Goal: Complete application form

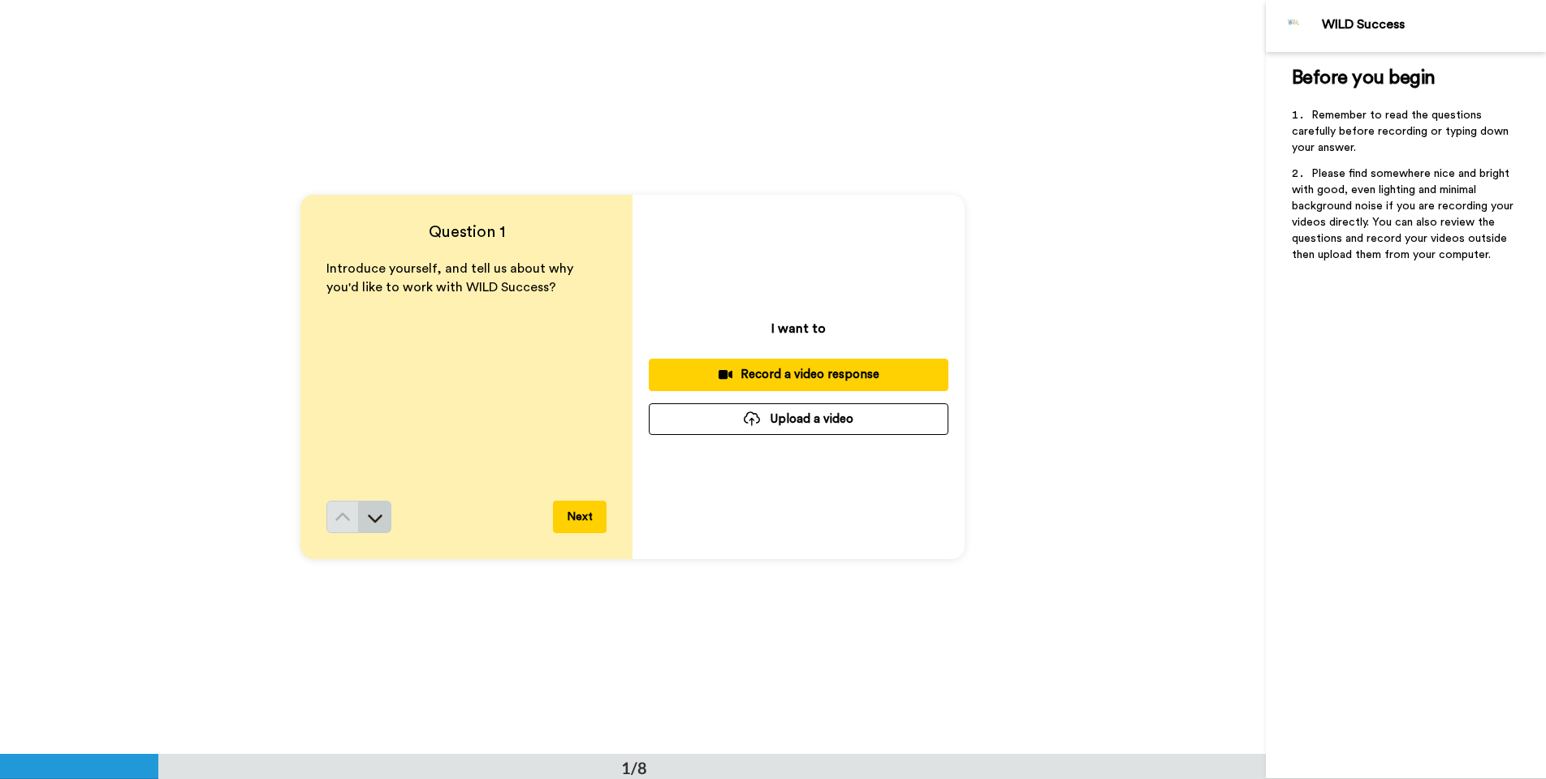
click at [373, 508] on button at bounding box center [375, 517] width 32 height 32
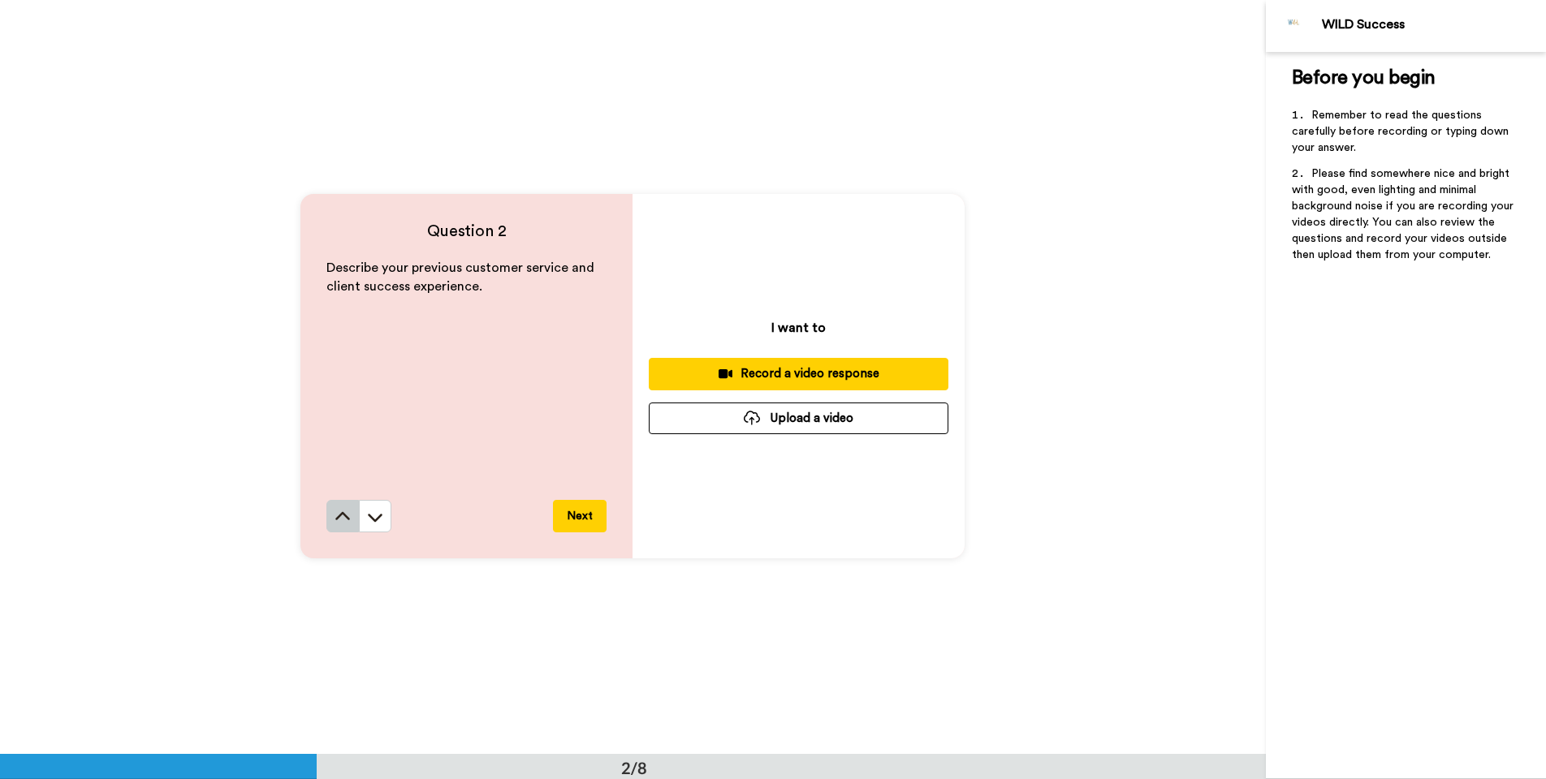
click at [343, 522] on icon at bounding box center [342, 517] width 16 height 16
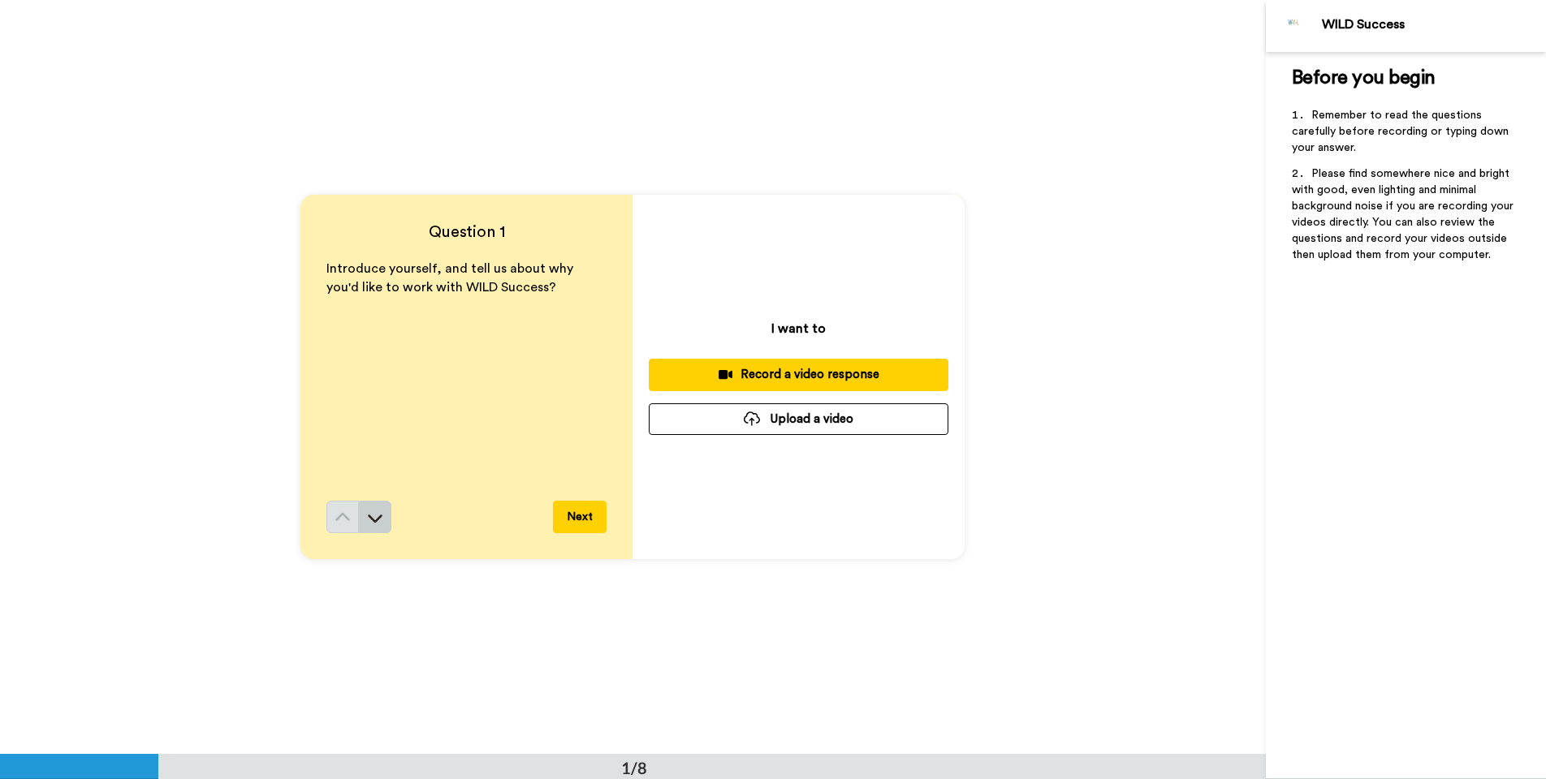
click at [383, 510] on icon at bounding box center [375, 518] width 16 height 16
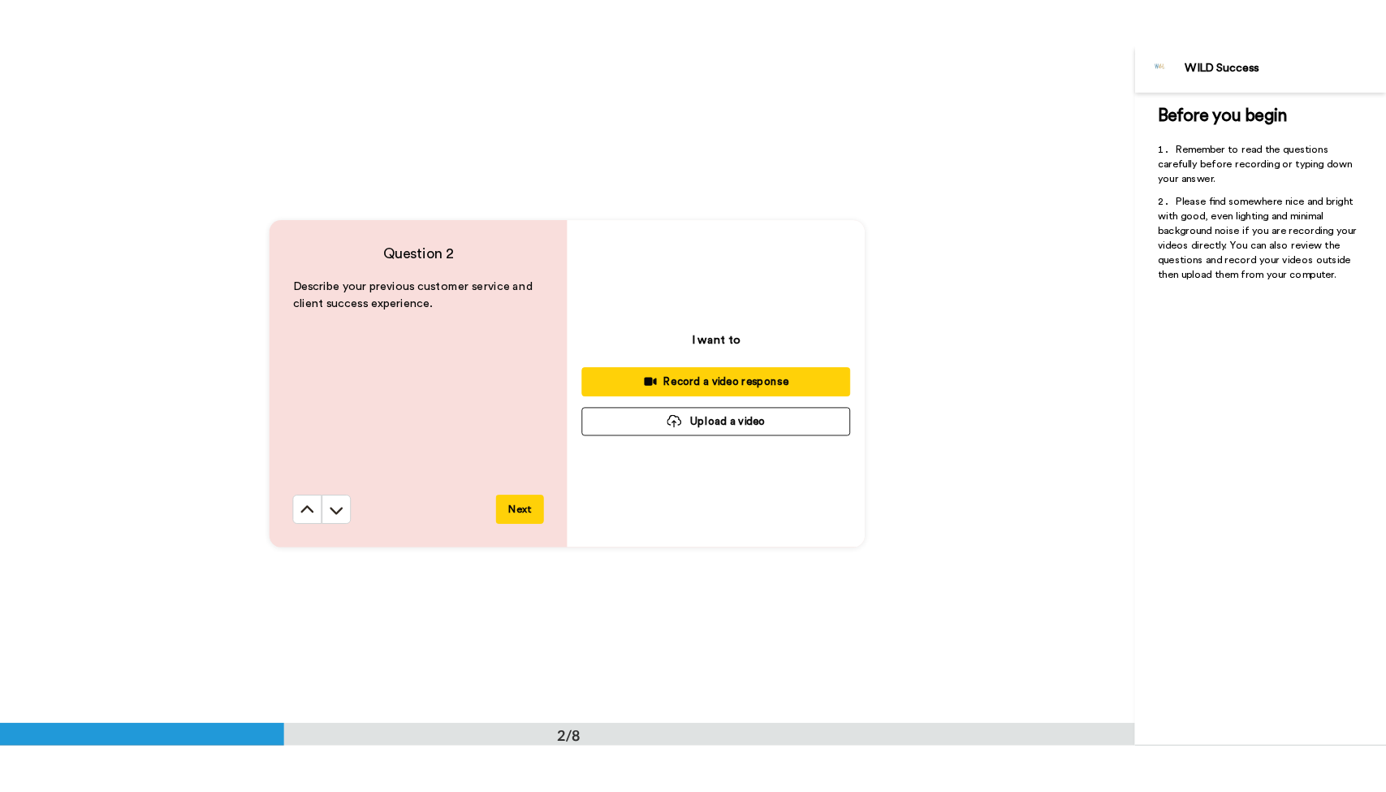
scroll to position [755, 0]
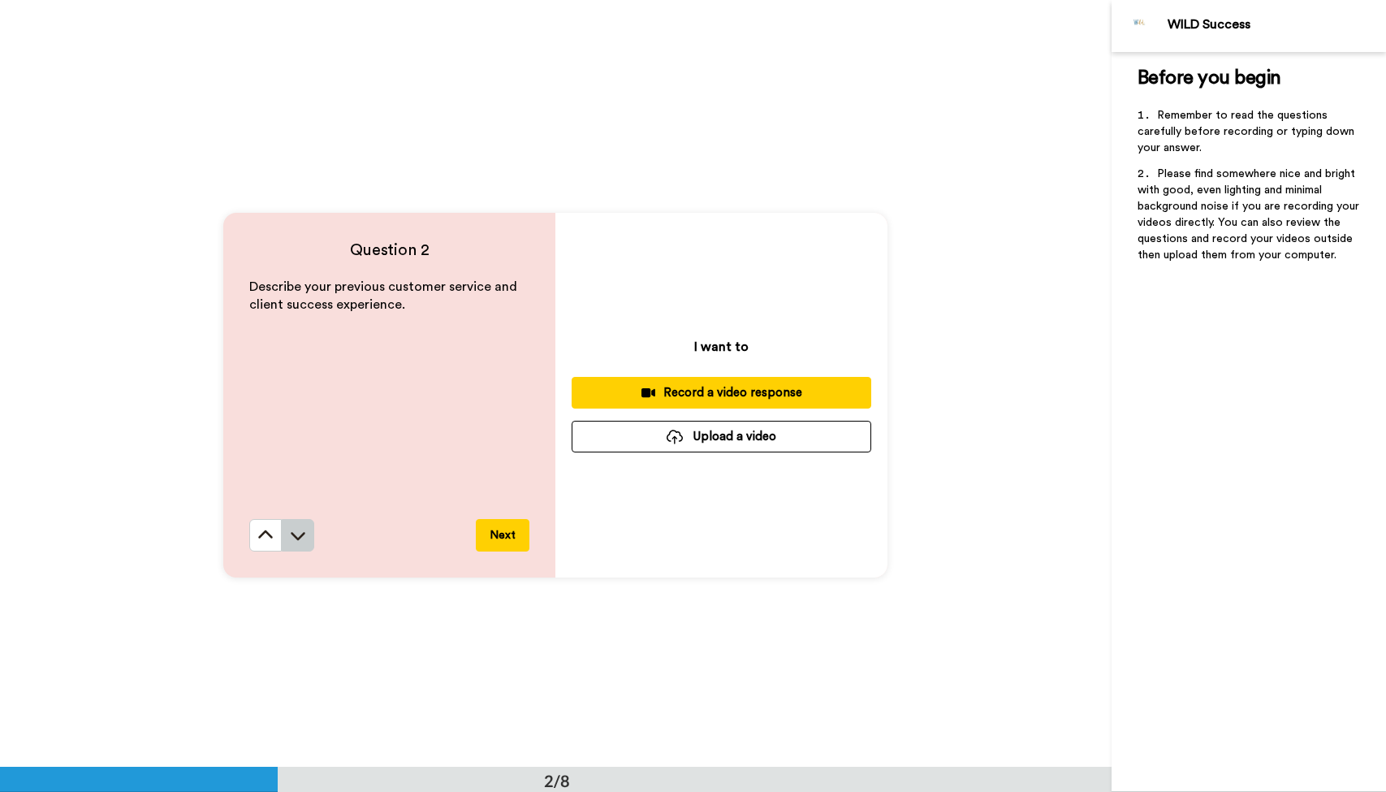
click at [311, 532] on button at bounding box center [298, 535] width 32 height 32
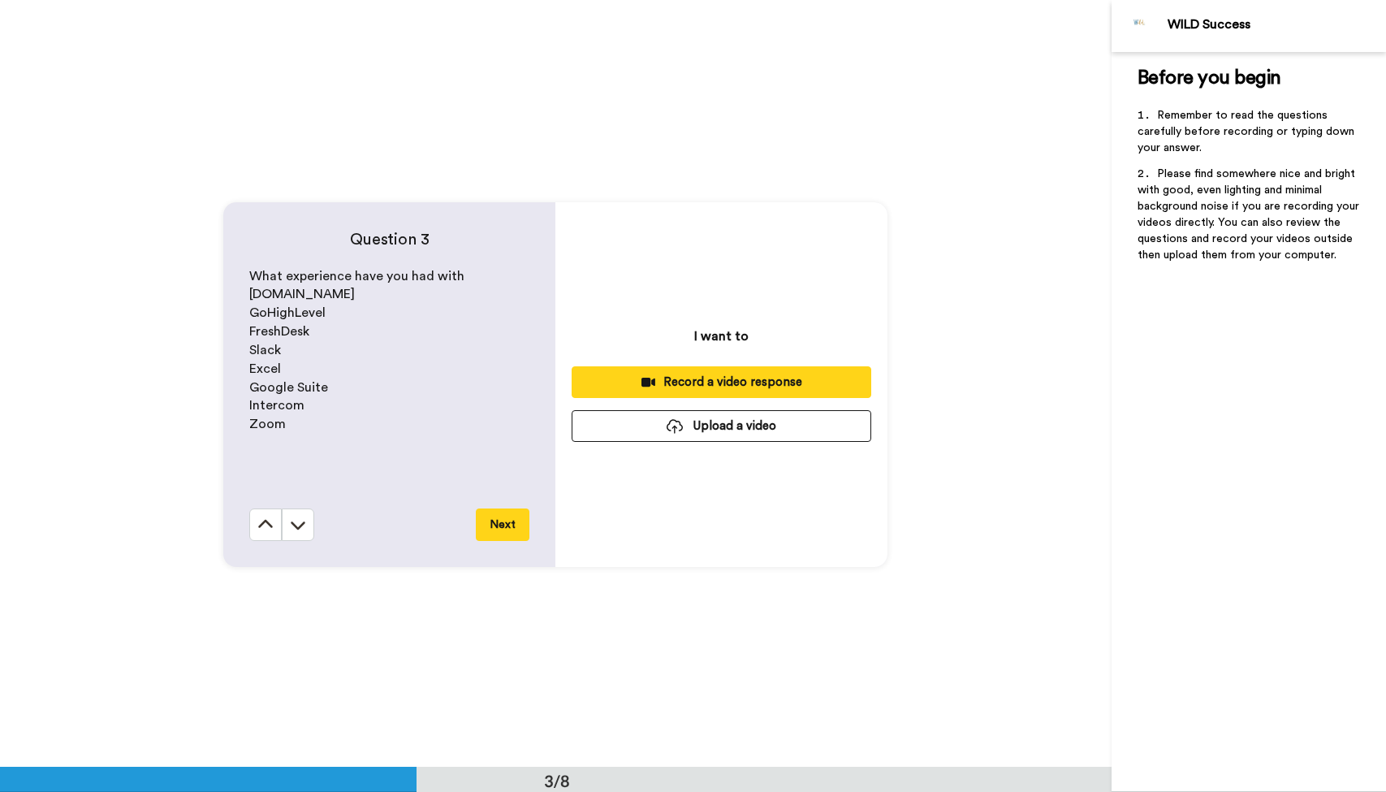
scroll to position [1534, 0]
click at [310, 521] on button at bounding box center [298, 523] width 32 height 32
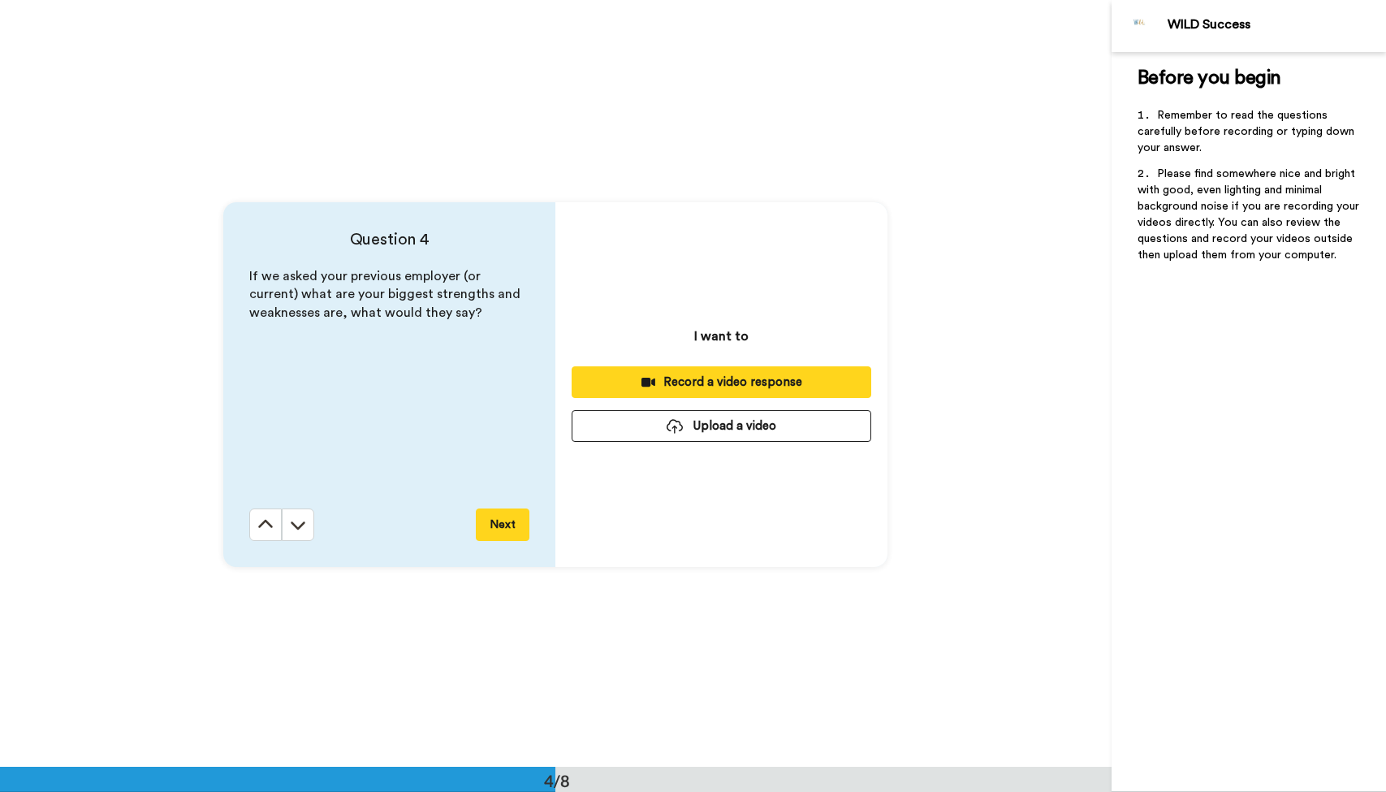
scroll to position [2300, 0]
click at [246, 541] on div "Question 4 If we asked your previous employer (or current) what are your bigges…" at bounding box center [389, 383] width 332 height 365
click at [255, 529] on button at bounding box center [265, 523] width 32 height 32
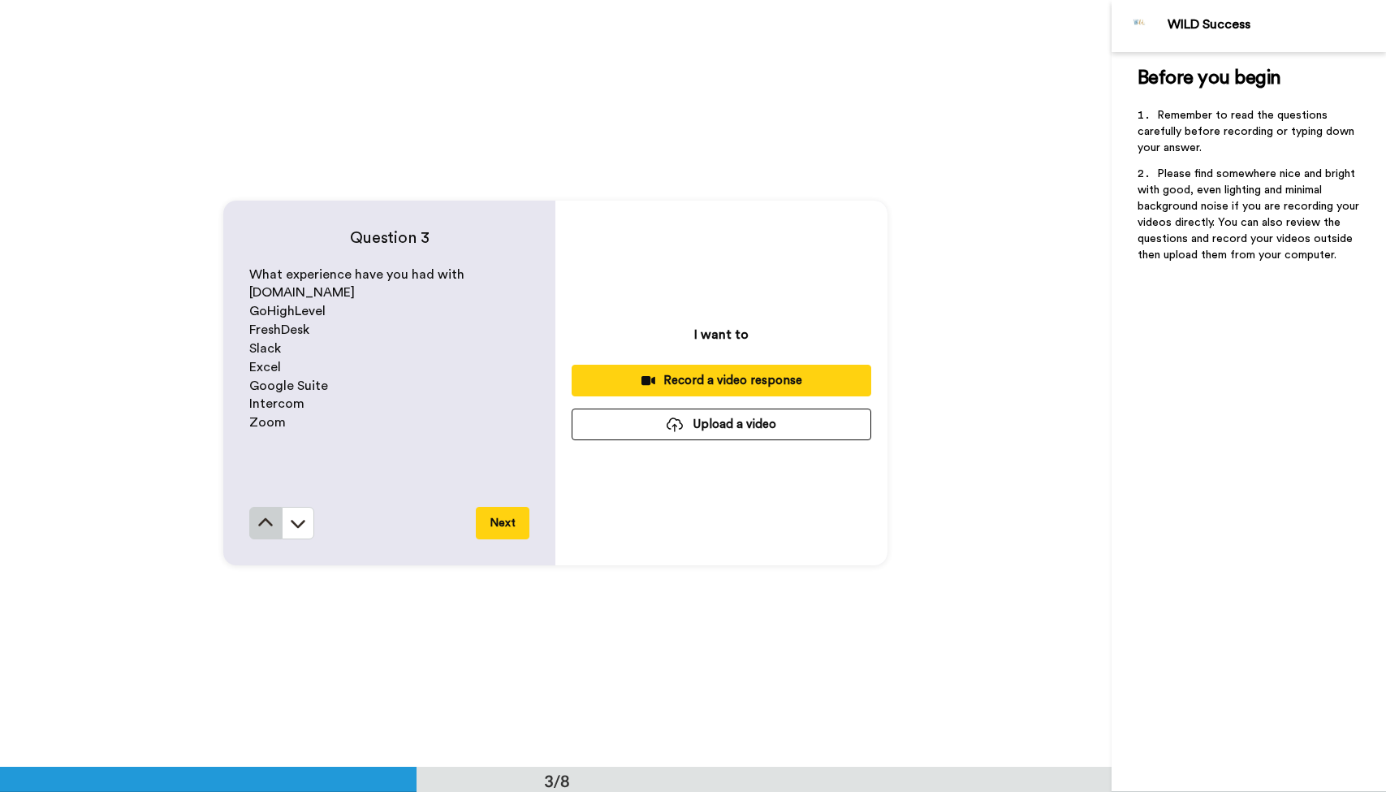
click at [255, 529] on button at bounding box center [265, 523] width 32 height 32
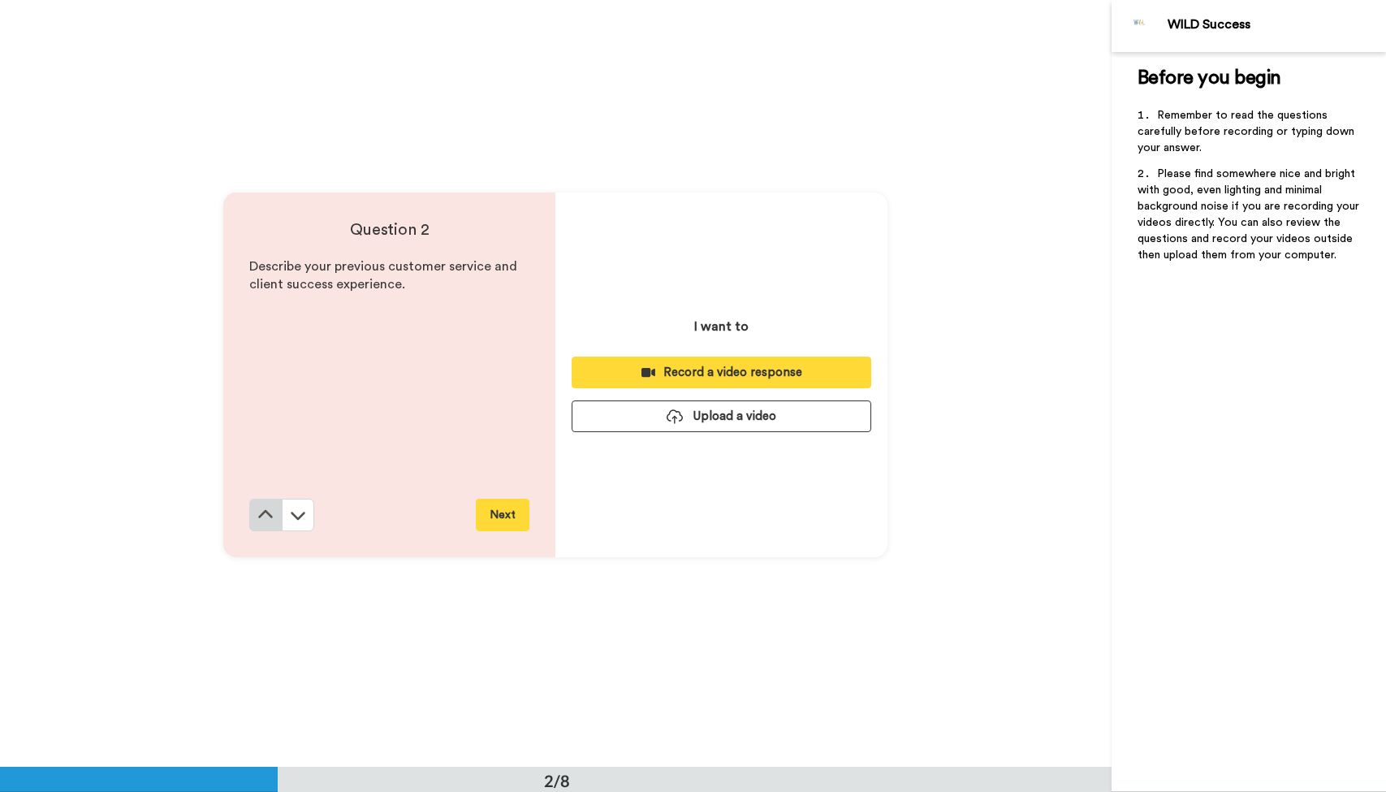
scroll to position [767, 0]
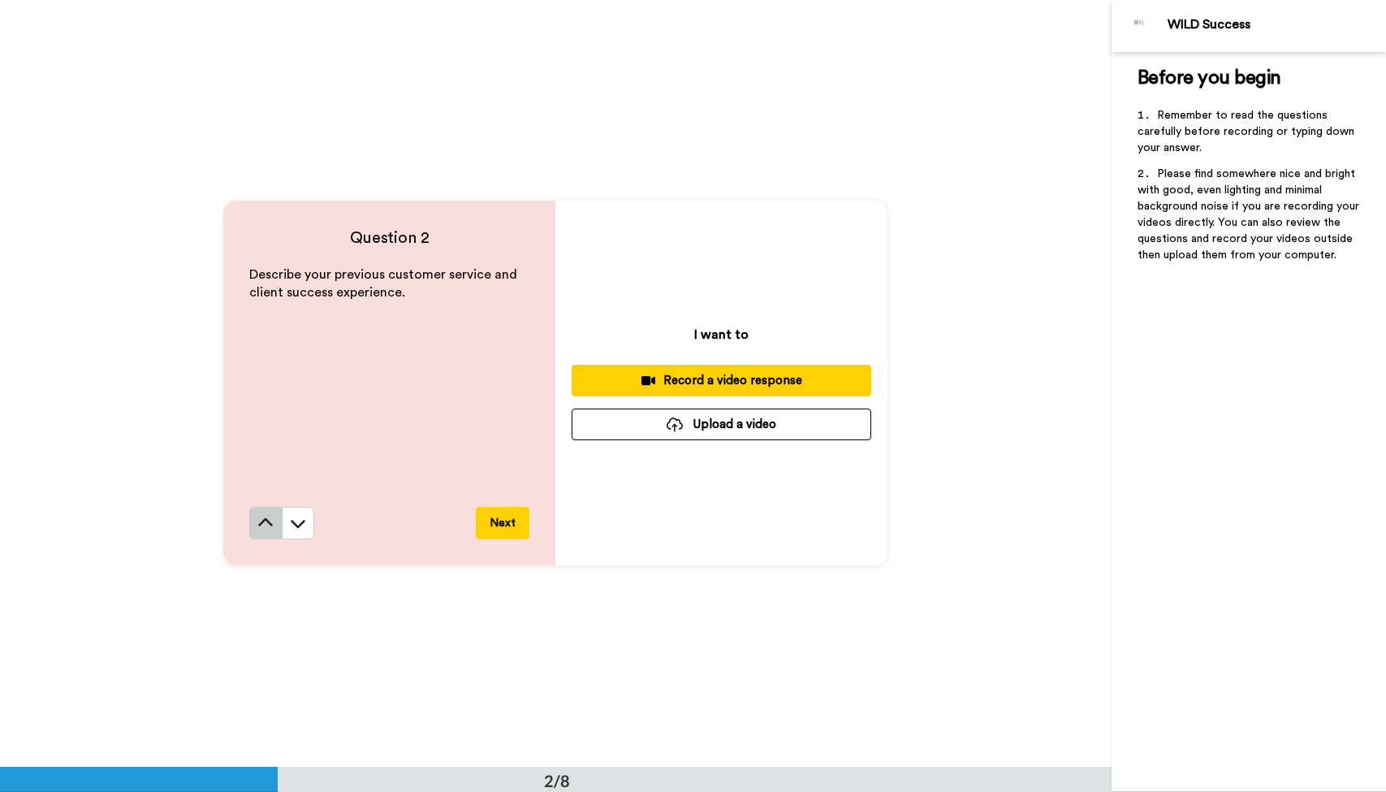
click at [274, 529] on button at bounding box center [265, 523] width 32 height 32
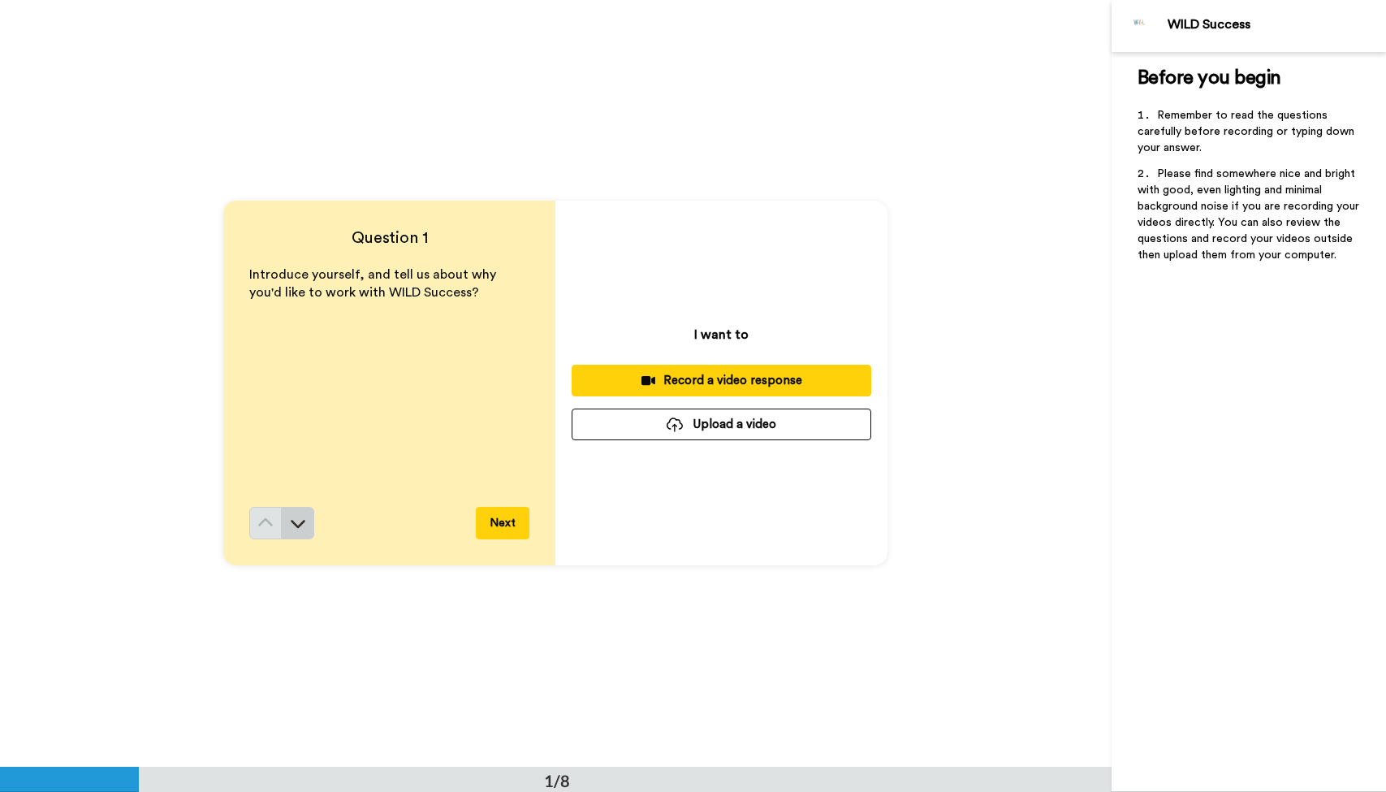
scroll to position [0, 0]
click at [295, 527] on icon at bounding box center [298, 524] width 16 height 16
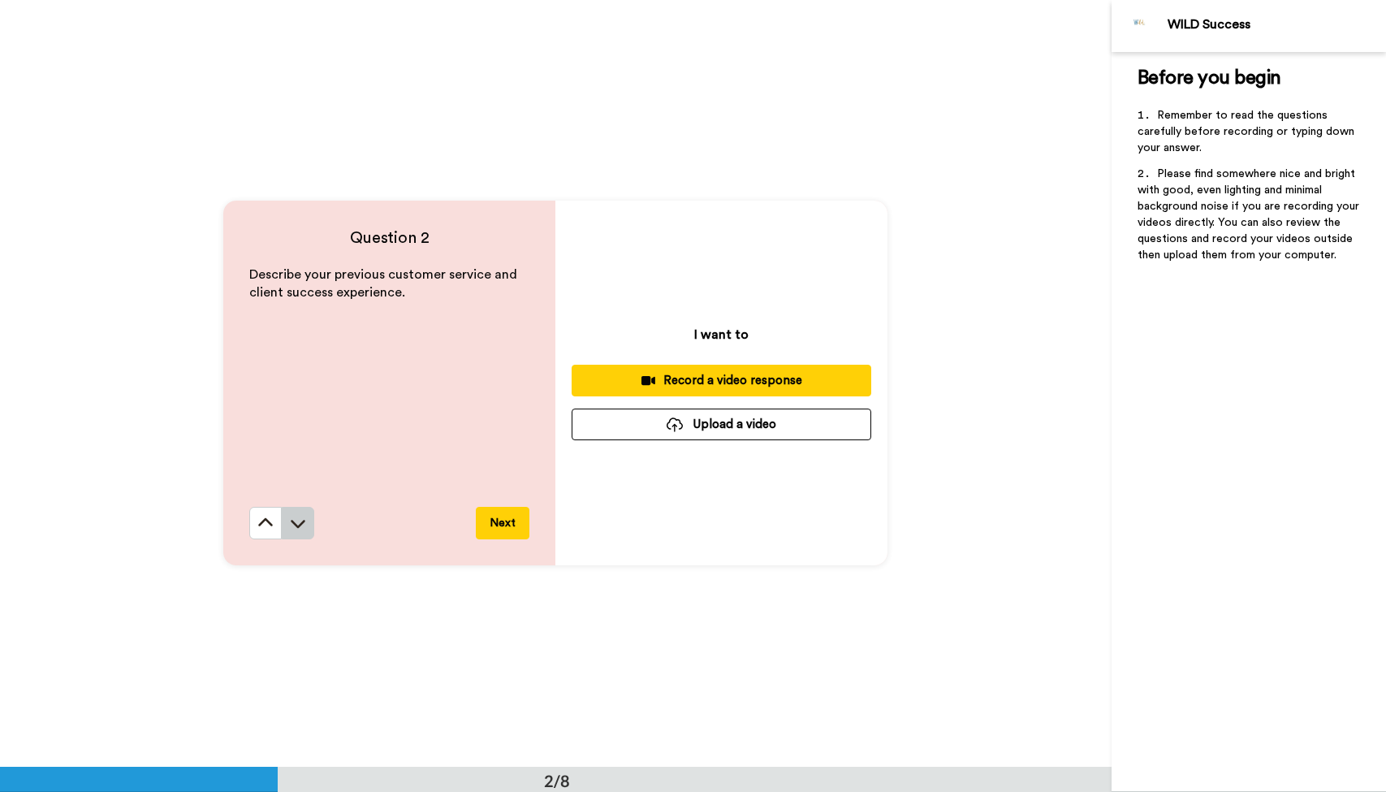
click at [300, 530] on icon at bounding box center [298, 523] width 16 height 16
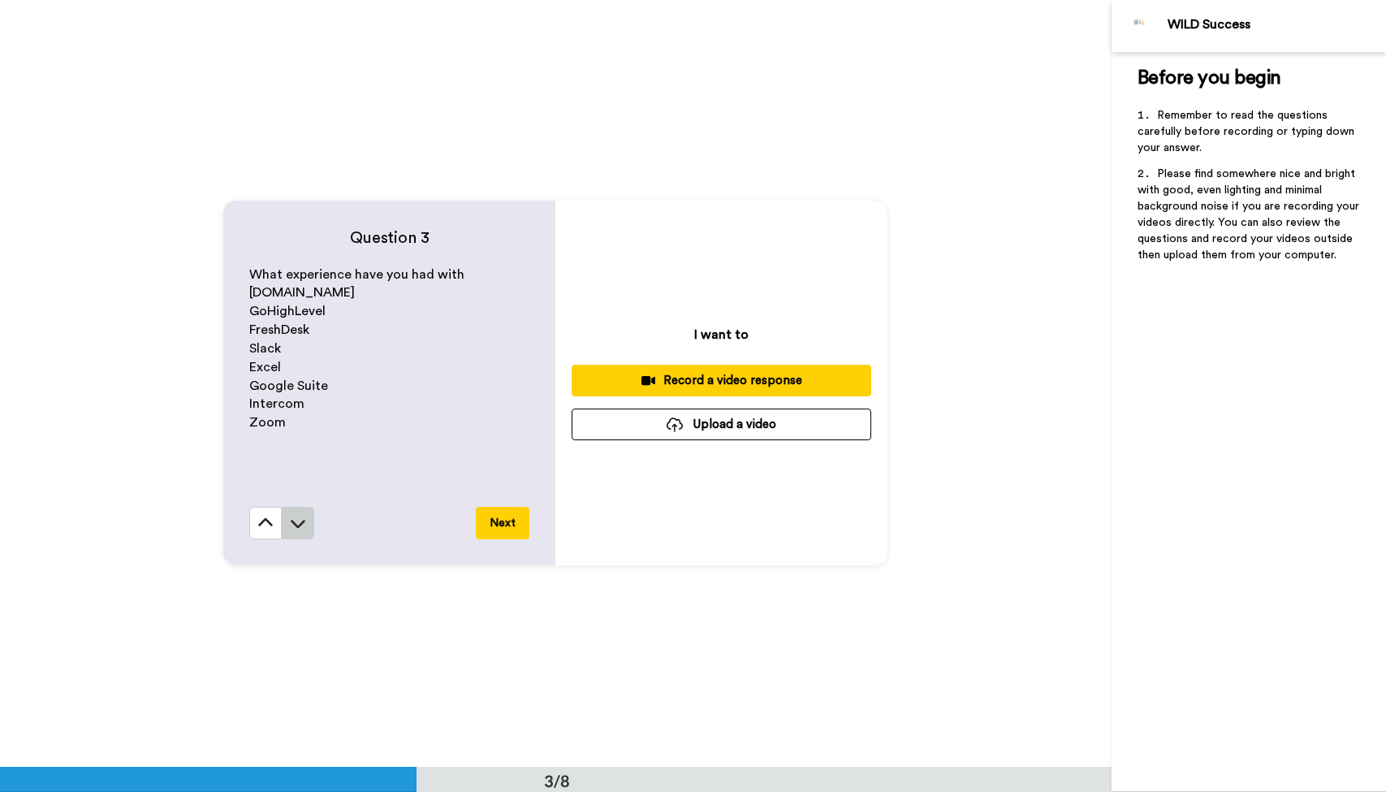
click at [300, 521] on icon at bounding box center [298, 523] width 16 height 16
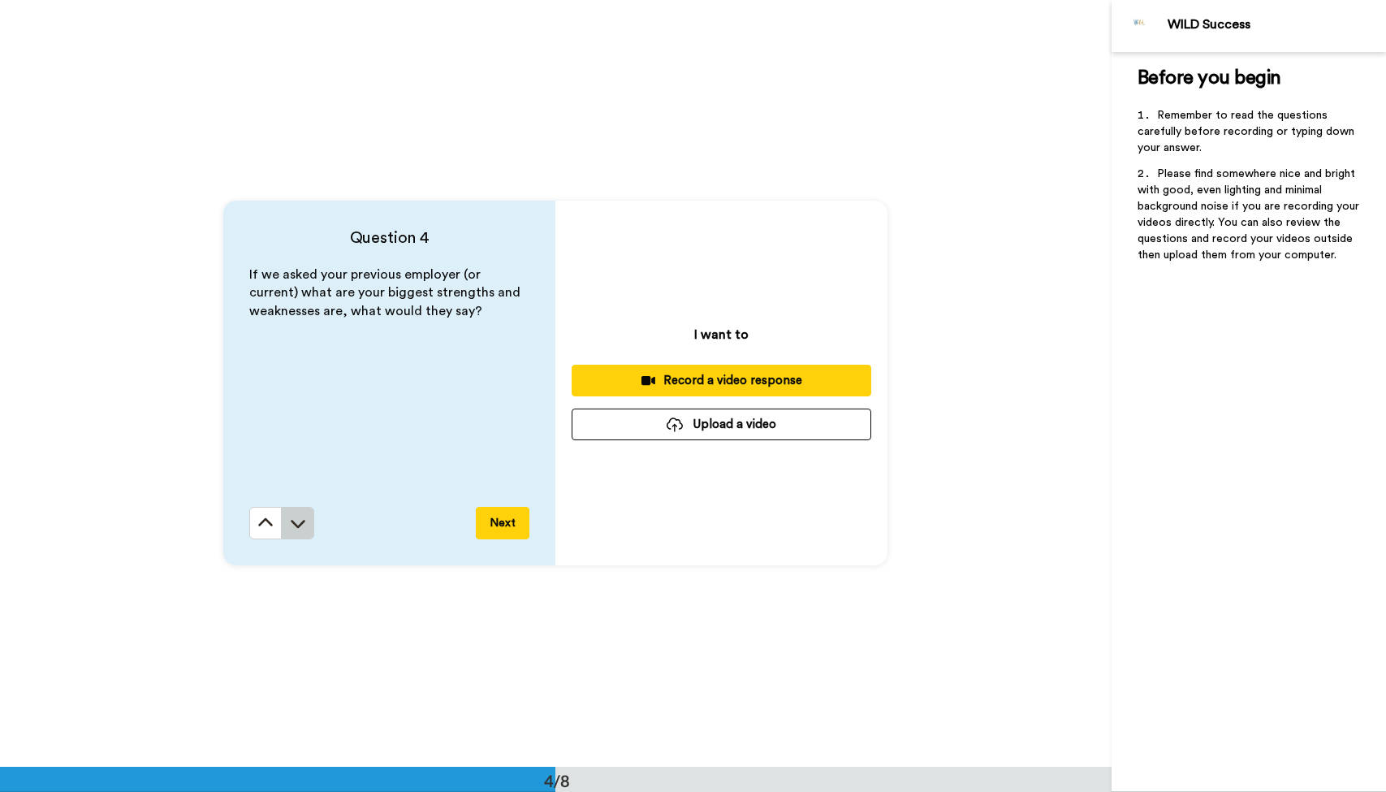
scroll to position [2300, 0]
click at [266, 520] on icon at bounding box center [266, 522] width 15 height 8
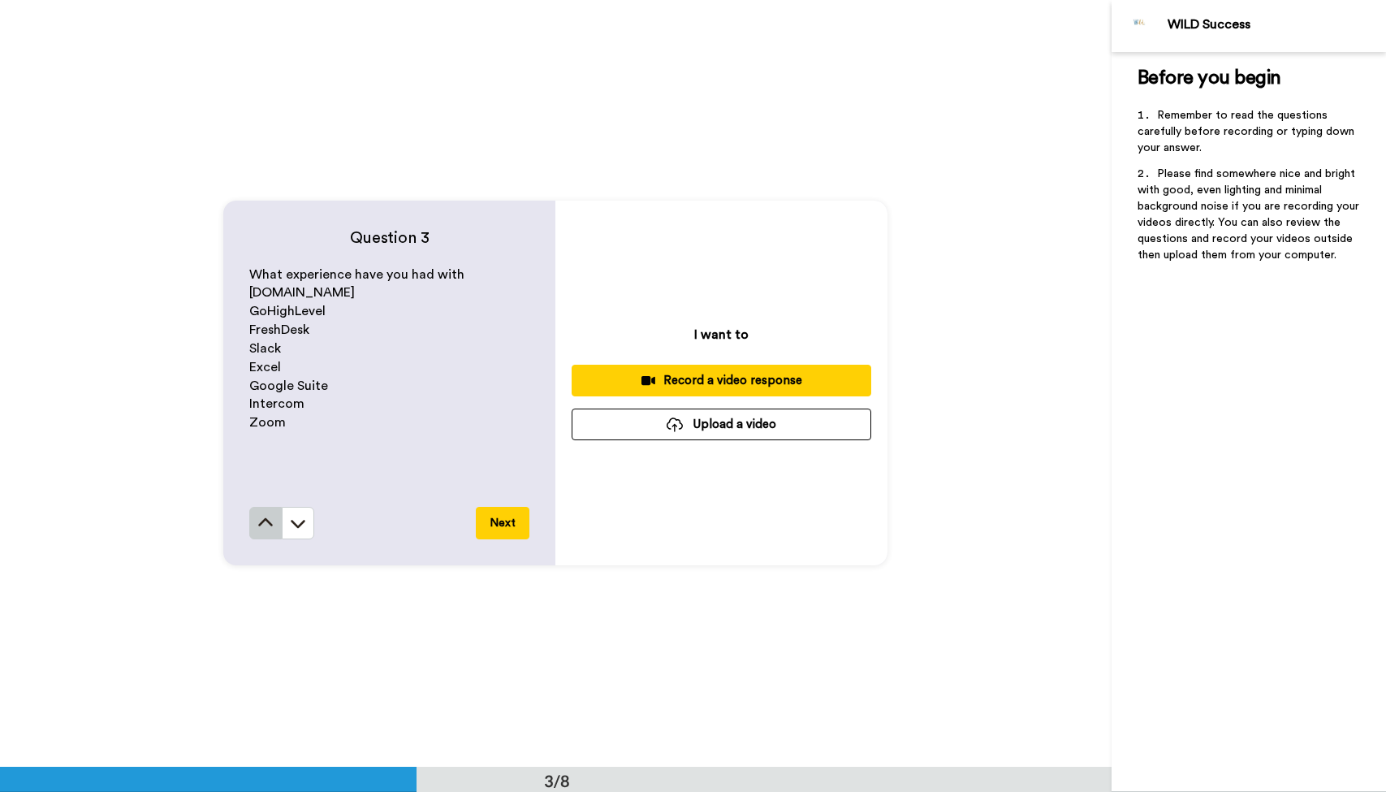
click at [268, 524] on icon at bounding box center [265, 523] width 16 height 16
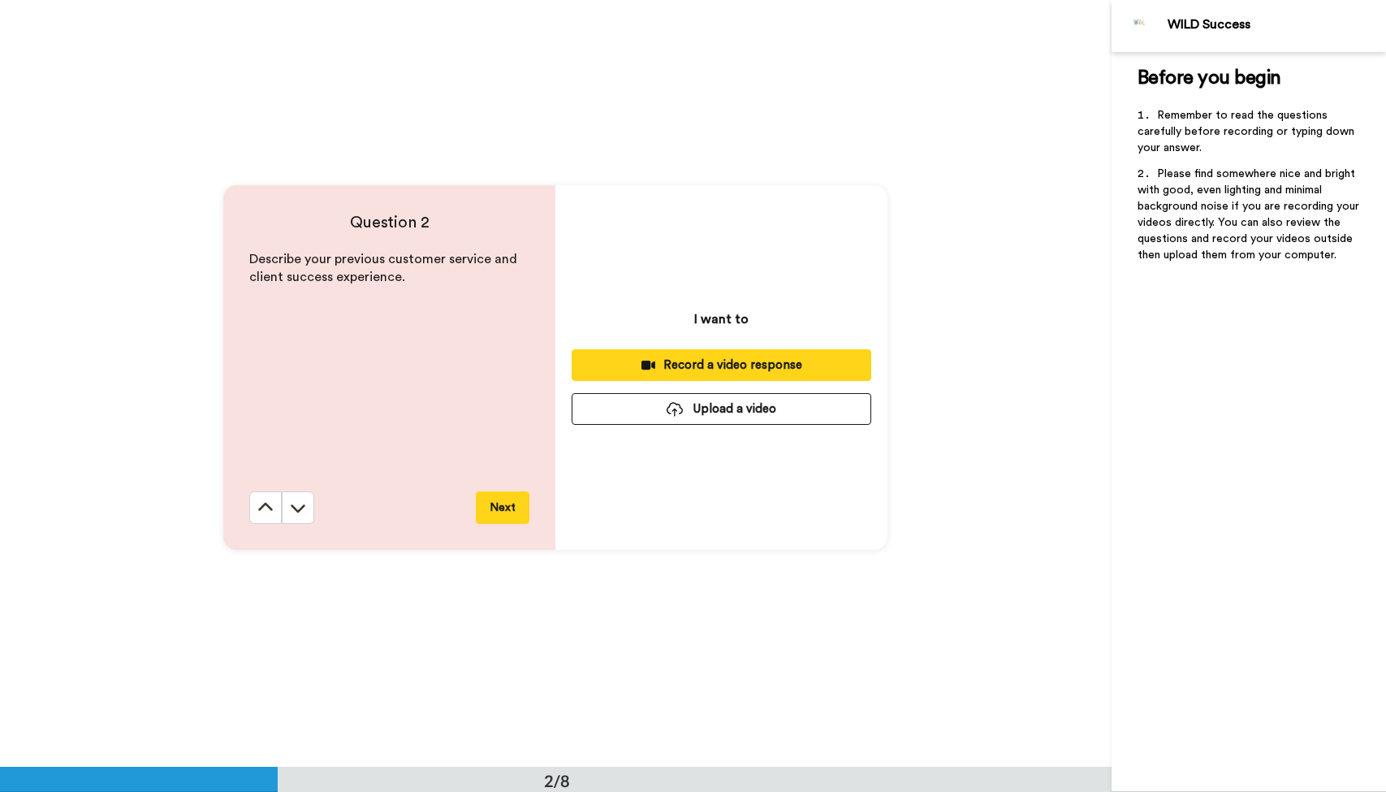
scroll to position [767, 0]
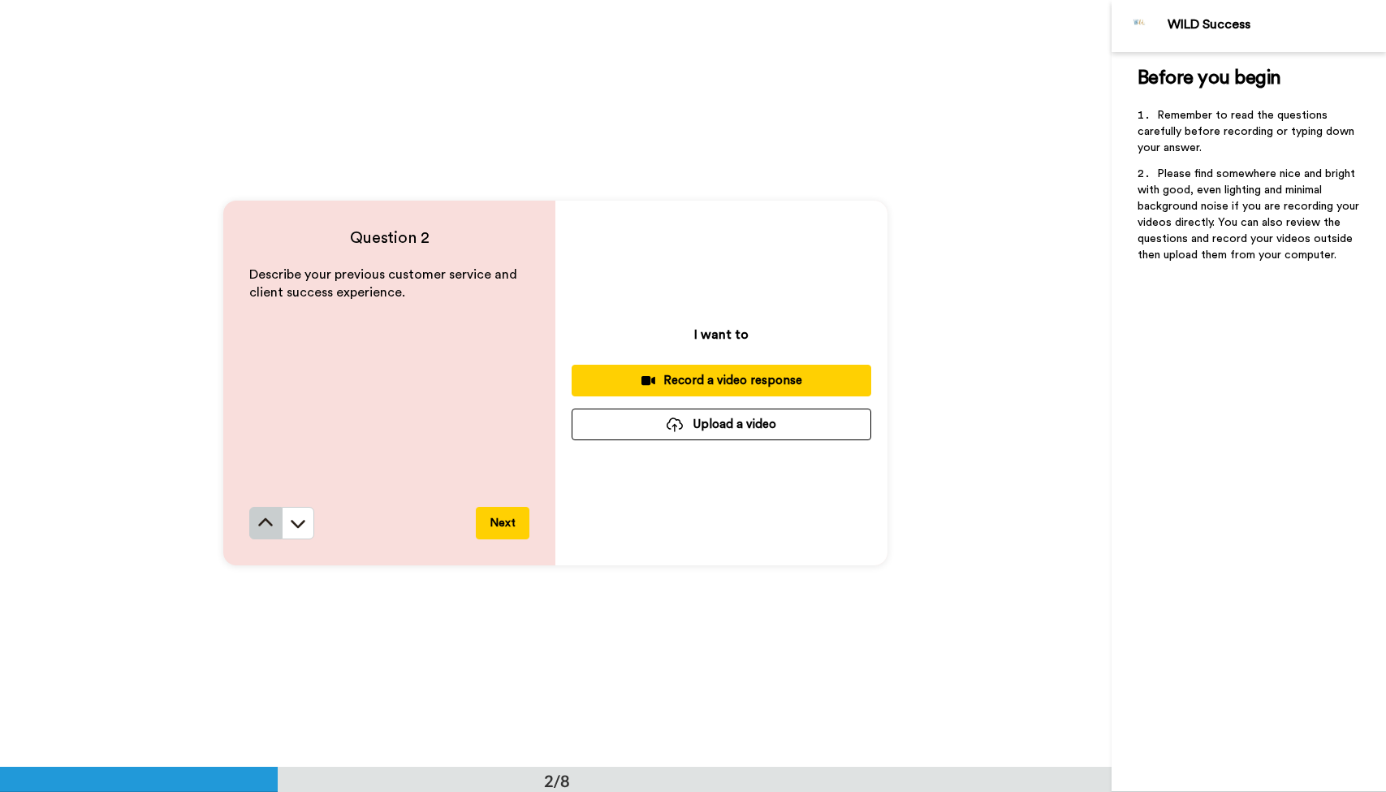
click at [268, 534] on button at bounding box center [265, 523] width 32 height 32
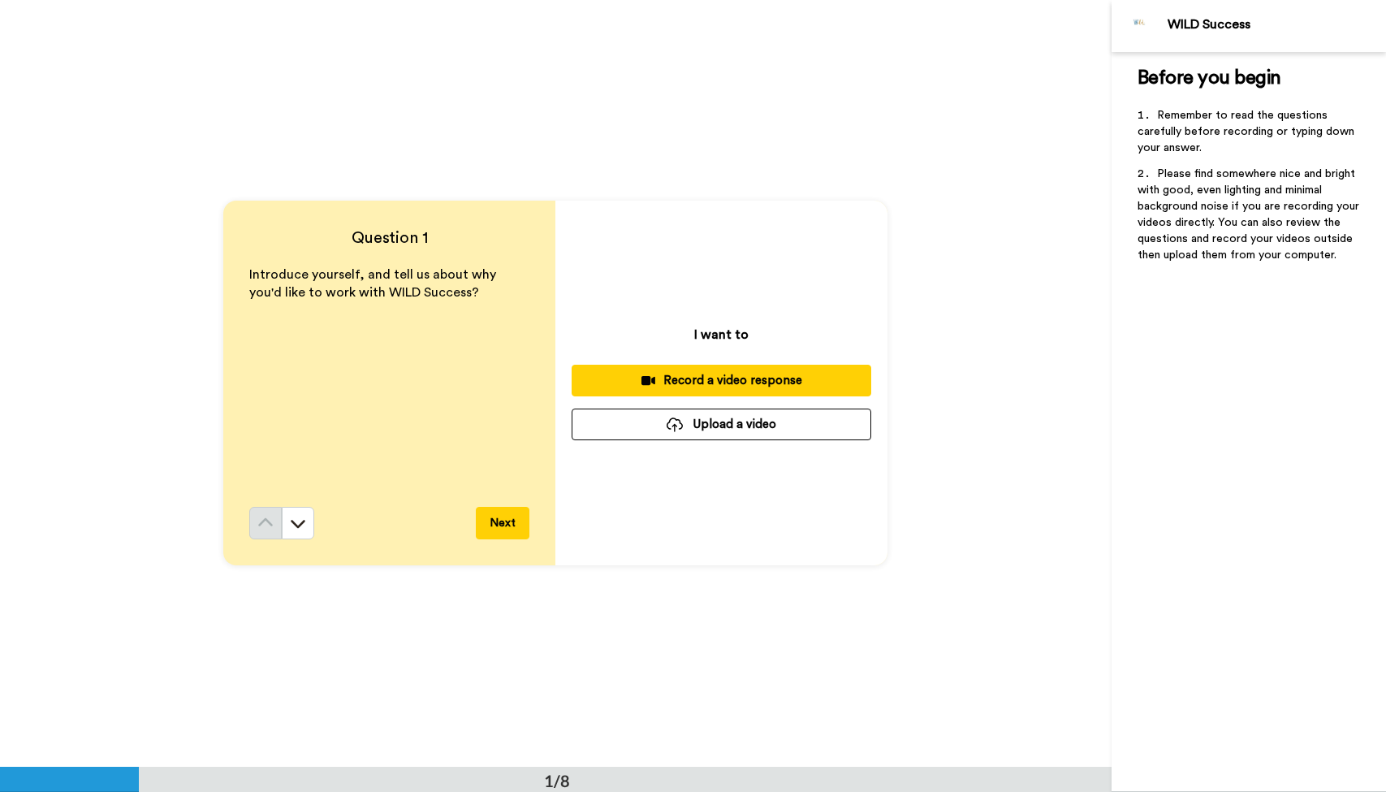
scroll to position [0, 0]
click at [302, 529] on icon at bounding box center [298, 524] width 16 height 16
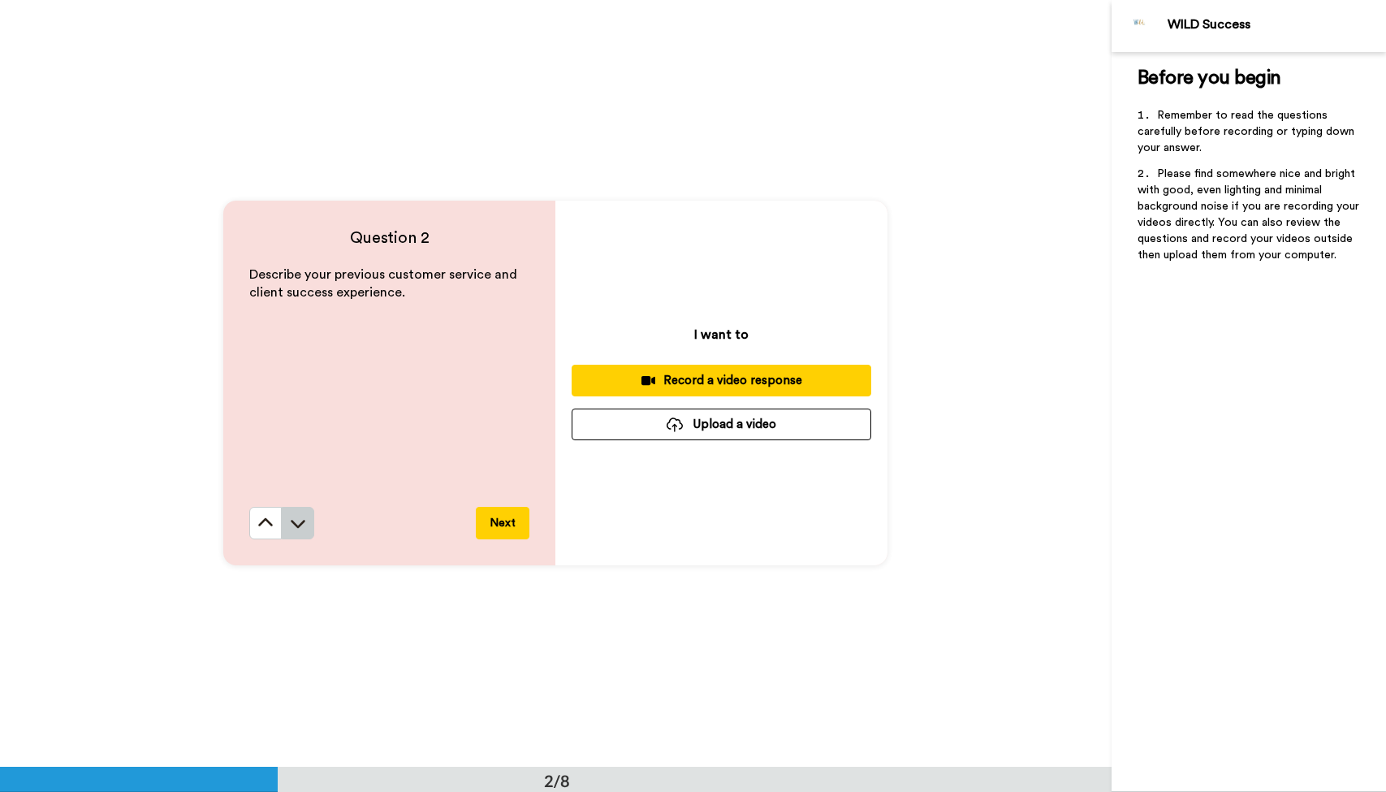
click at [301, 528] on icon at bounding box center [298, 523] width 16 height 16
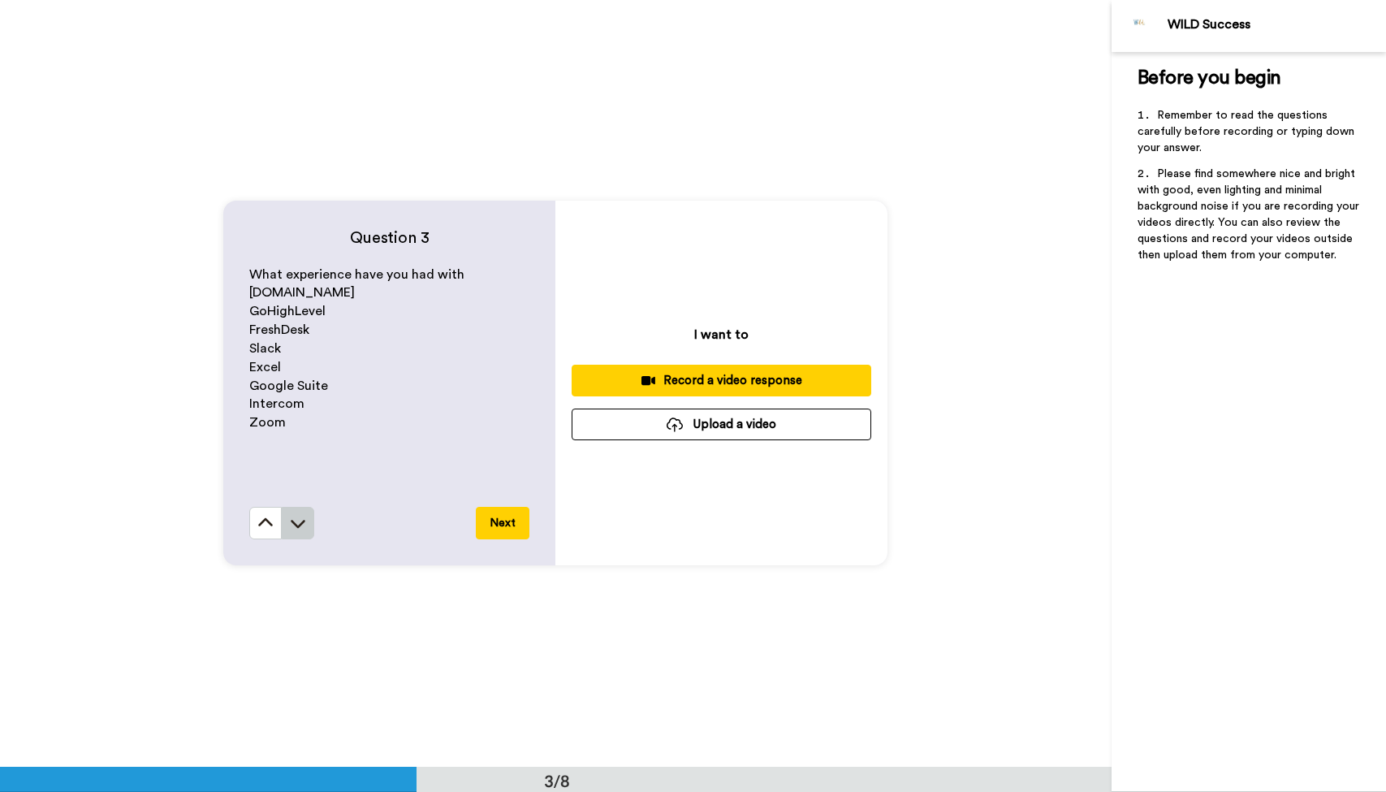
click at [303, 522] on icon at bounding box center [298, 524] width 15 height 8
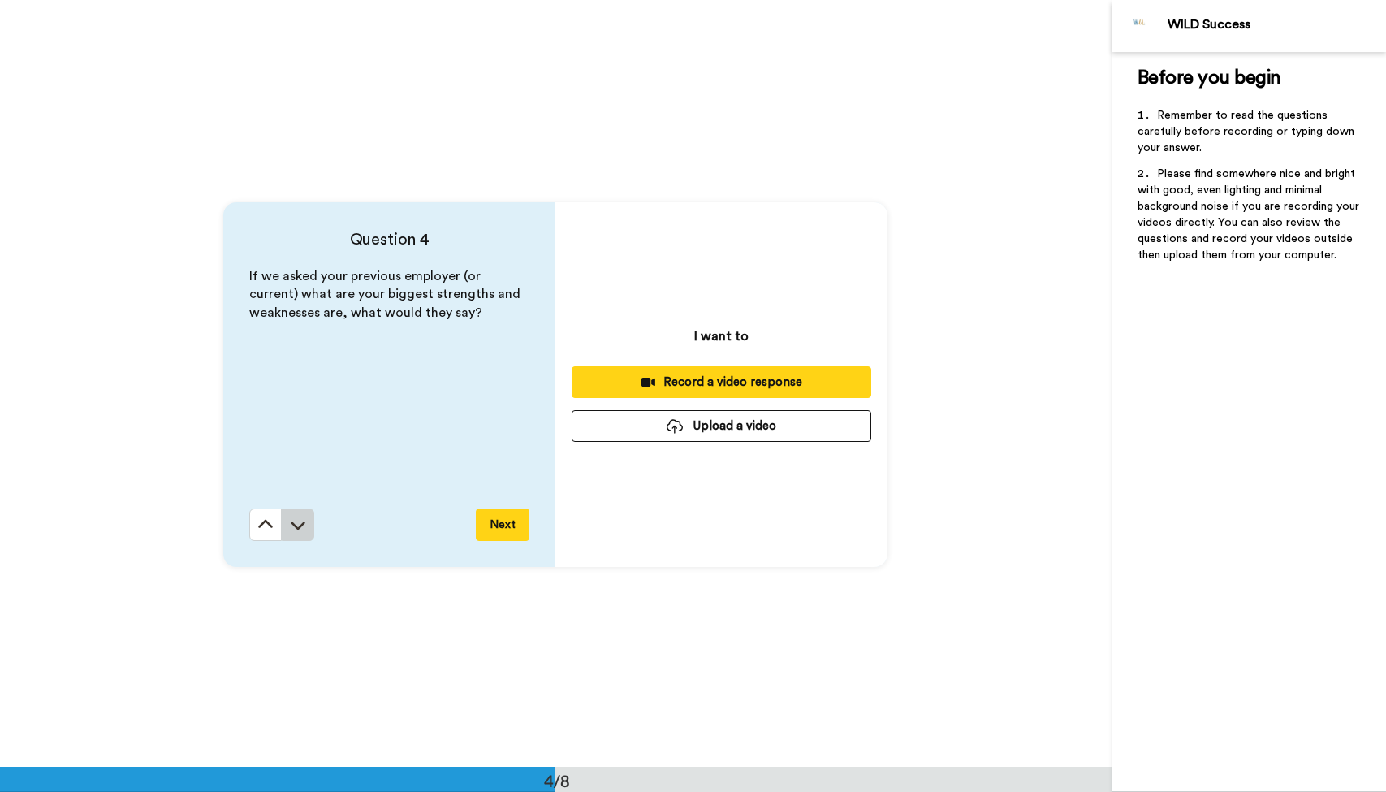
scroll to position [2300, 0]
click at [298, 523] on icon at bounding box center [298, 523] width 16 height 16
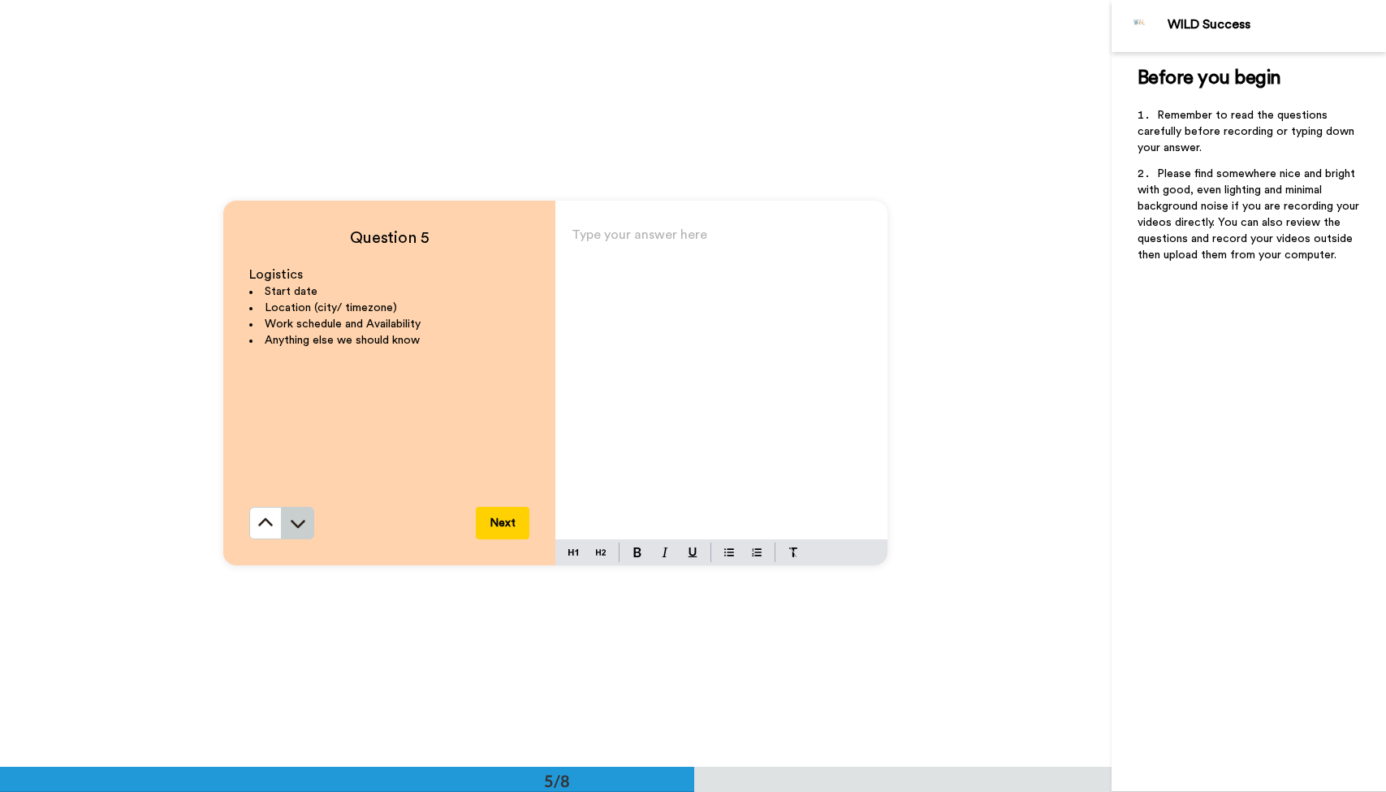
click at [302, 520] on icon at bounding box center [298, 523] width 16 height 16
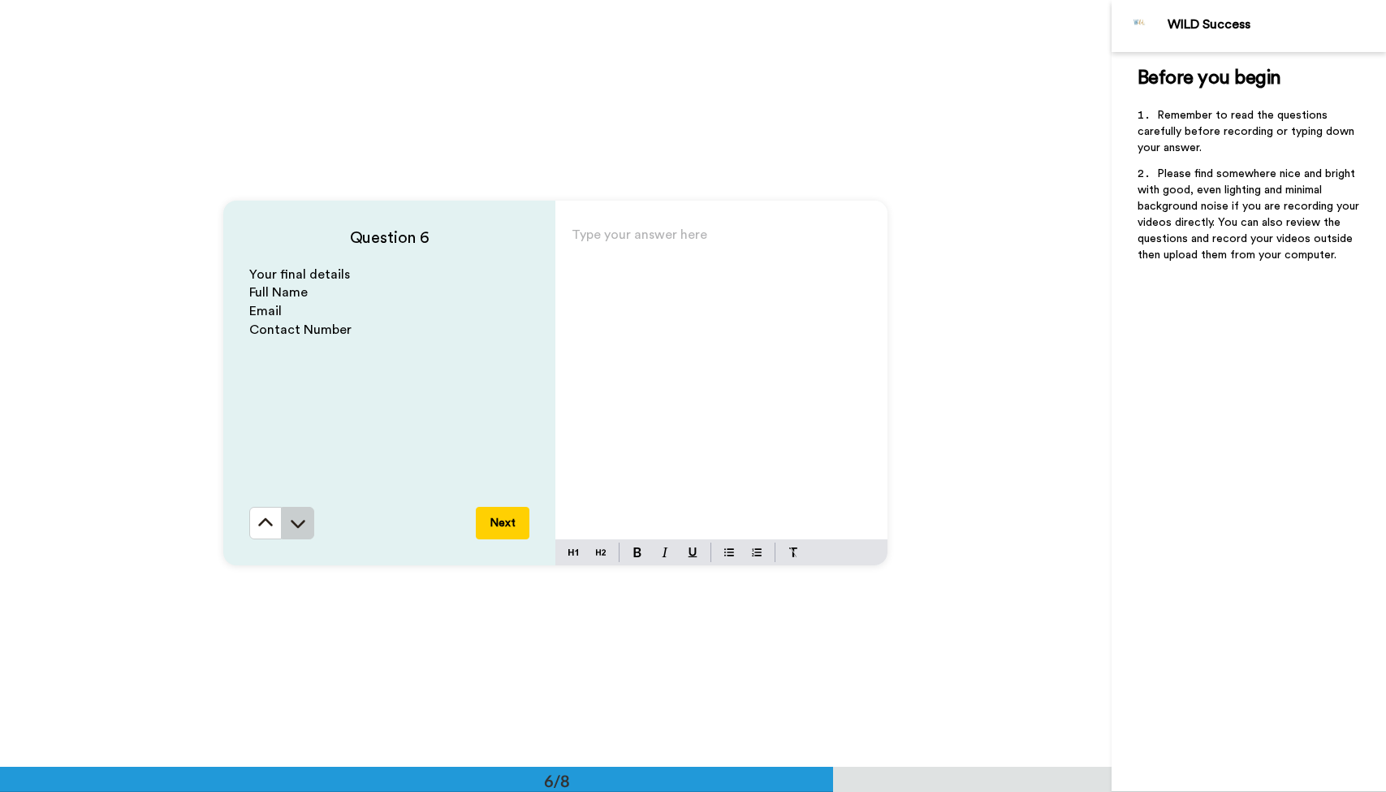
click at [301, 522] on icon at bounding box center [298, 523] width 16 height 16
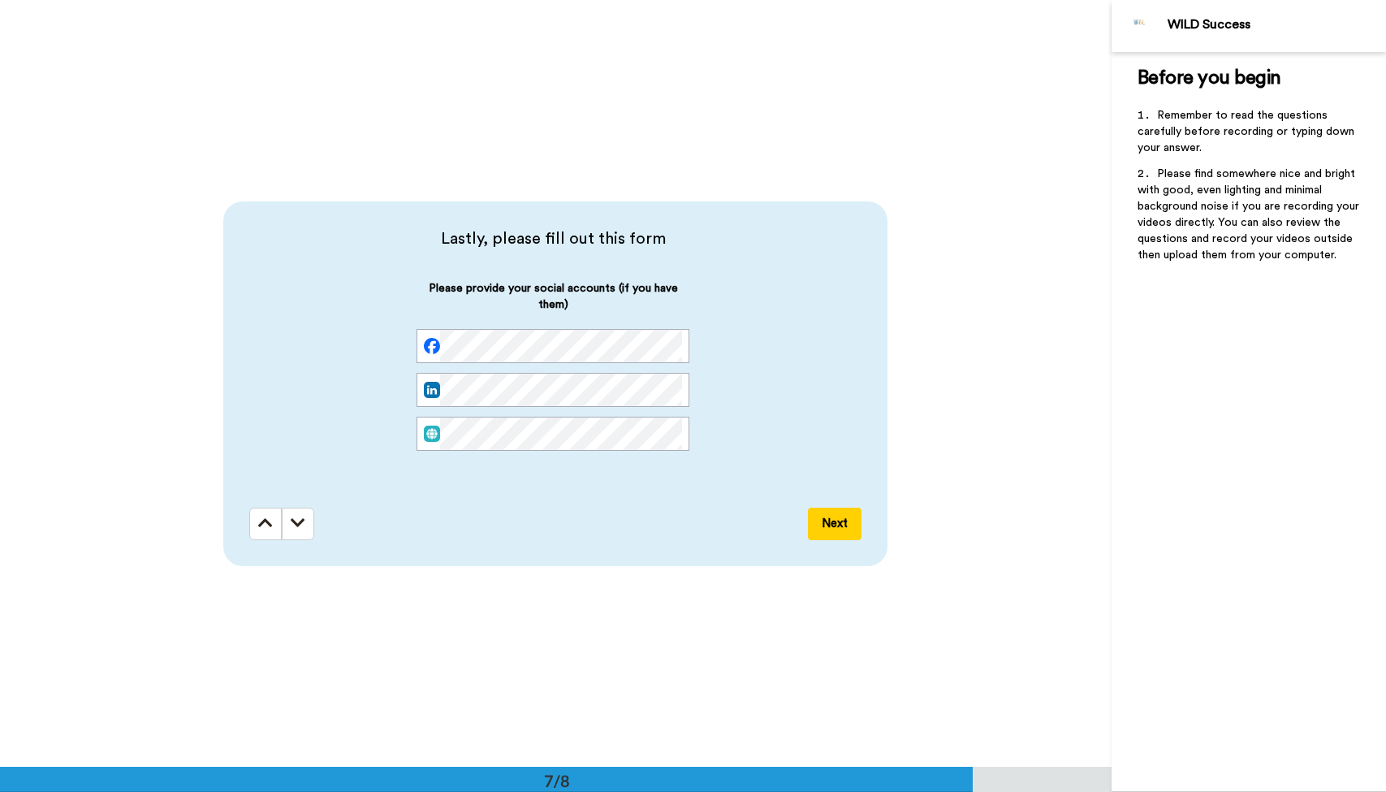
scroll to position [4599, 0]
click at [279, 520] on button at bounding box center [265, 523] width 32 height 32
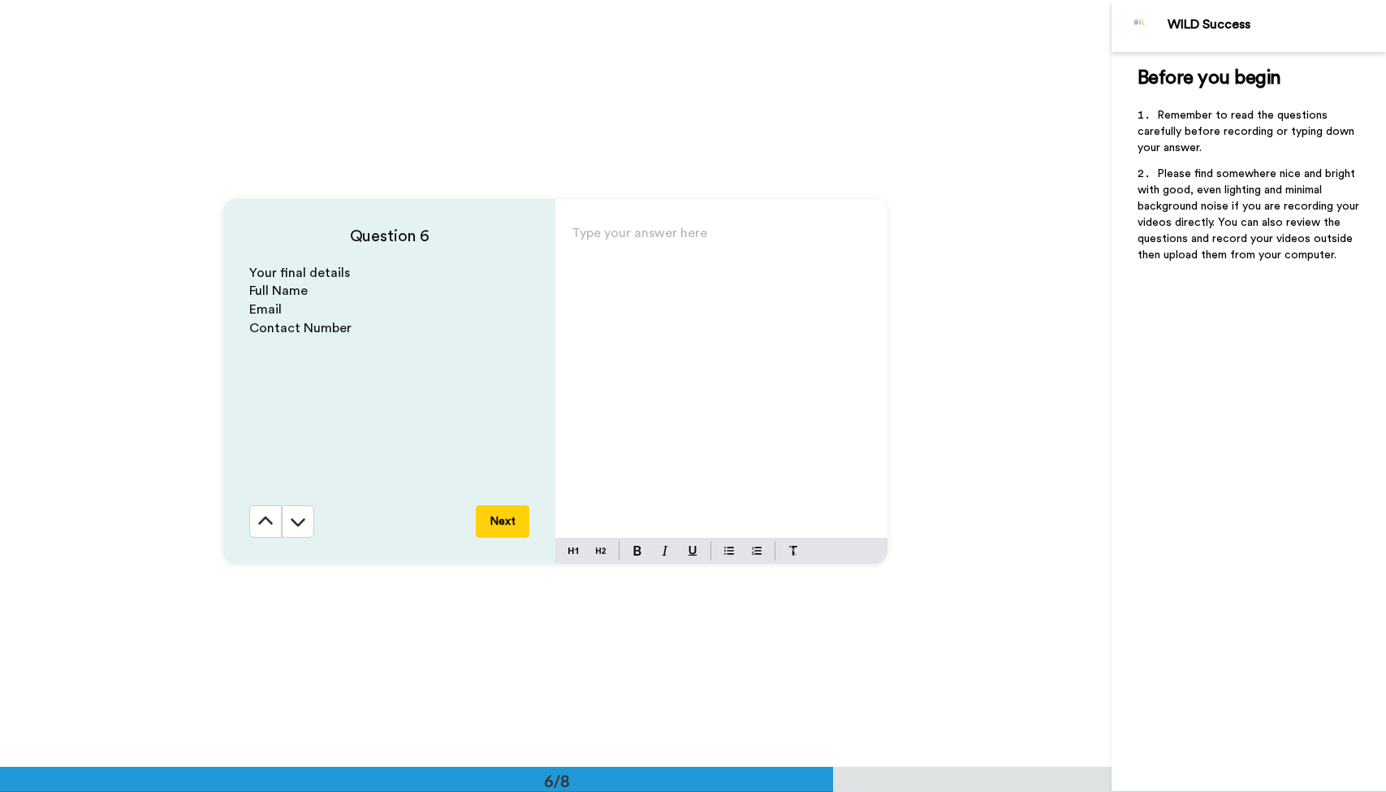
click at [279, 520] on button at bounding box center [265, 521] width 32 height 32
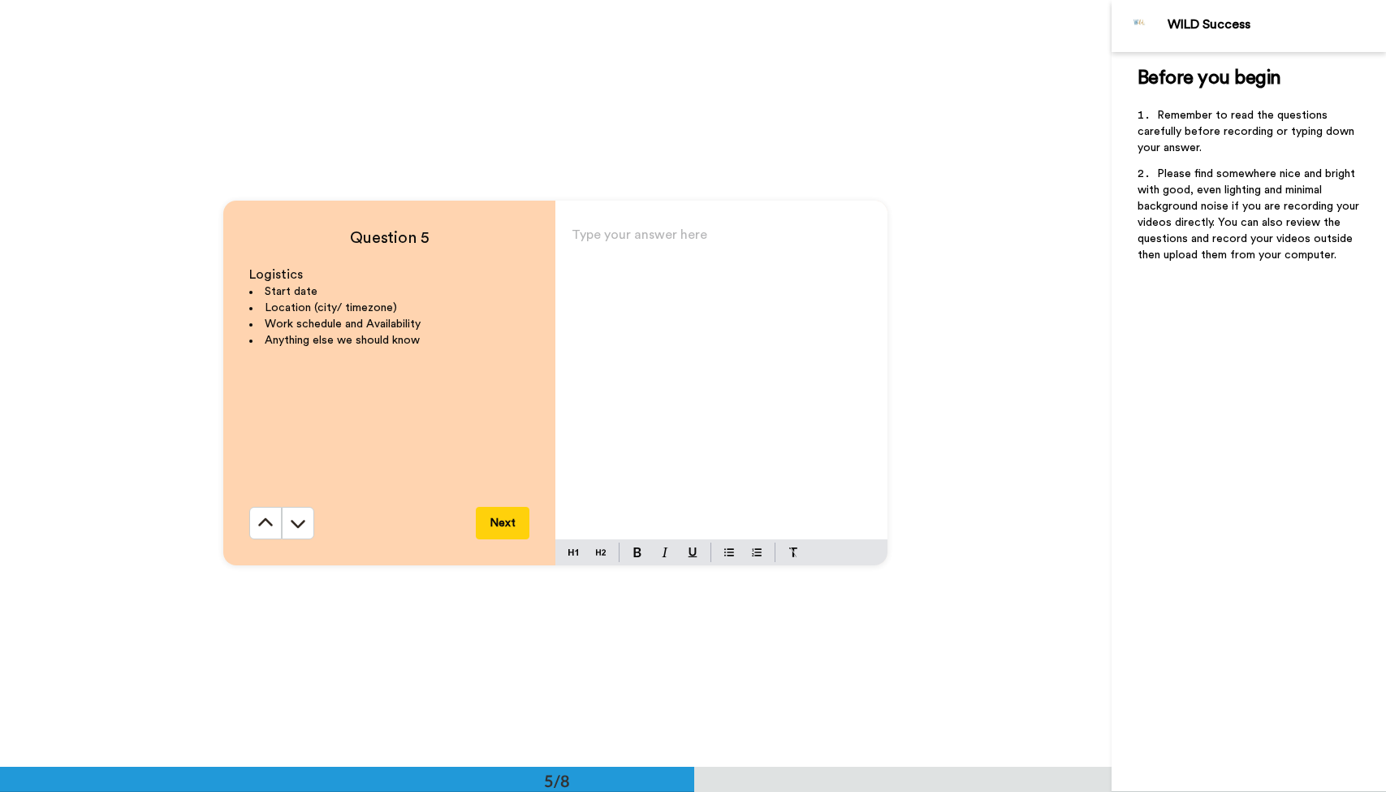
click at [279, 520] on button at bounding box center [265, 523] width 32 height 32
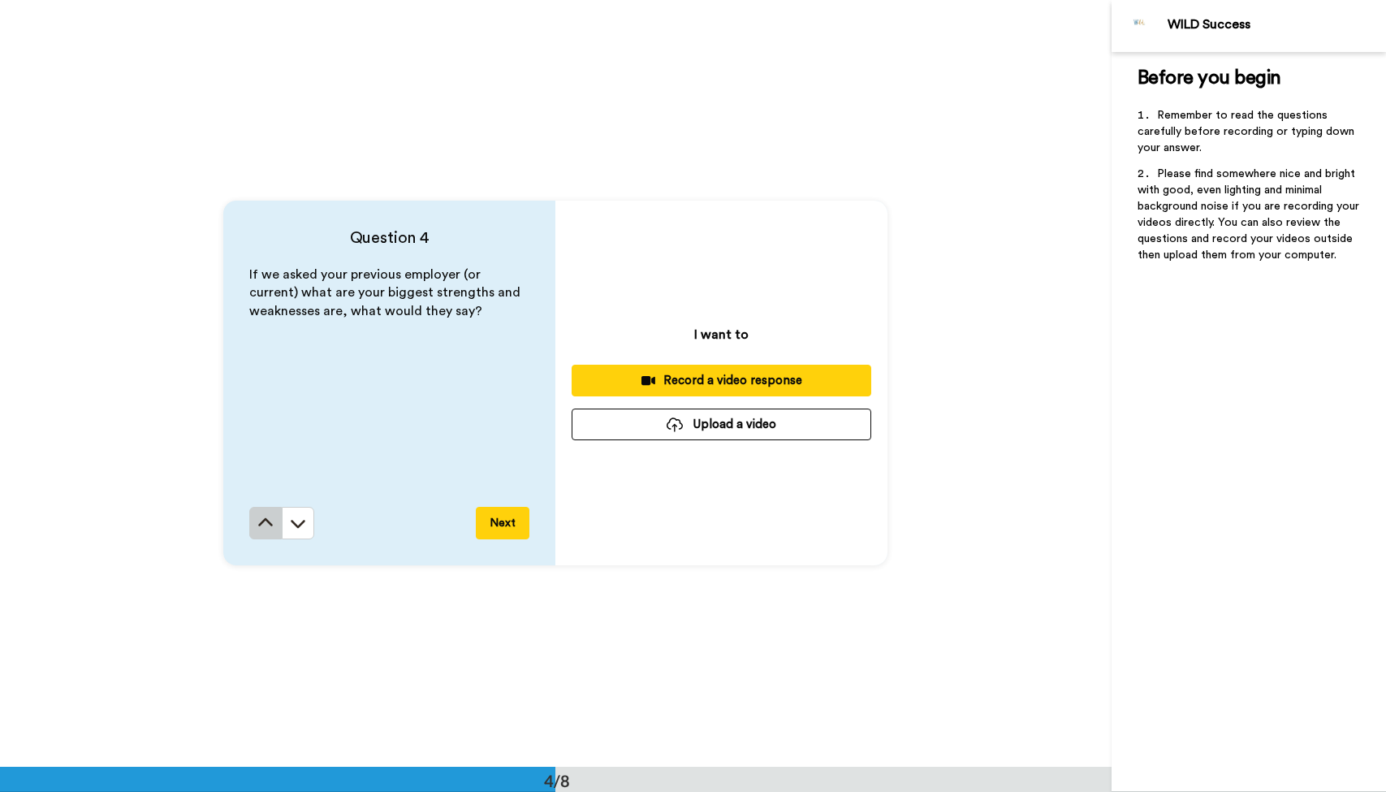
click at [279, 520] on button at bounding box center [265, 523] width 32 height 32
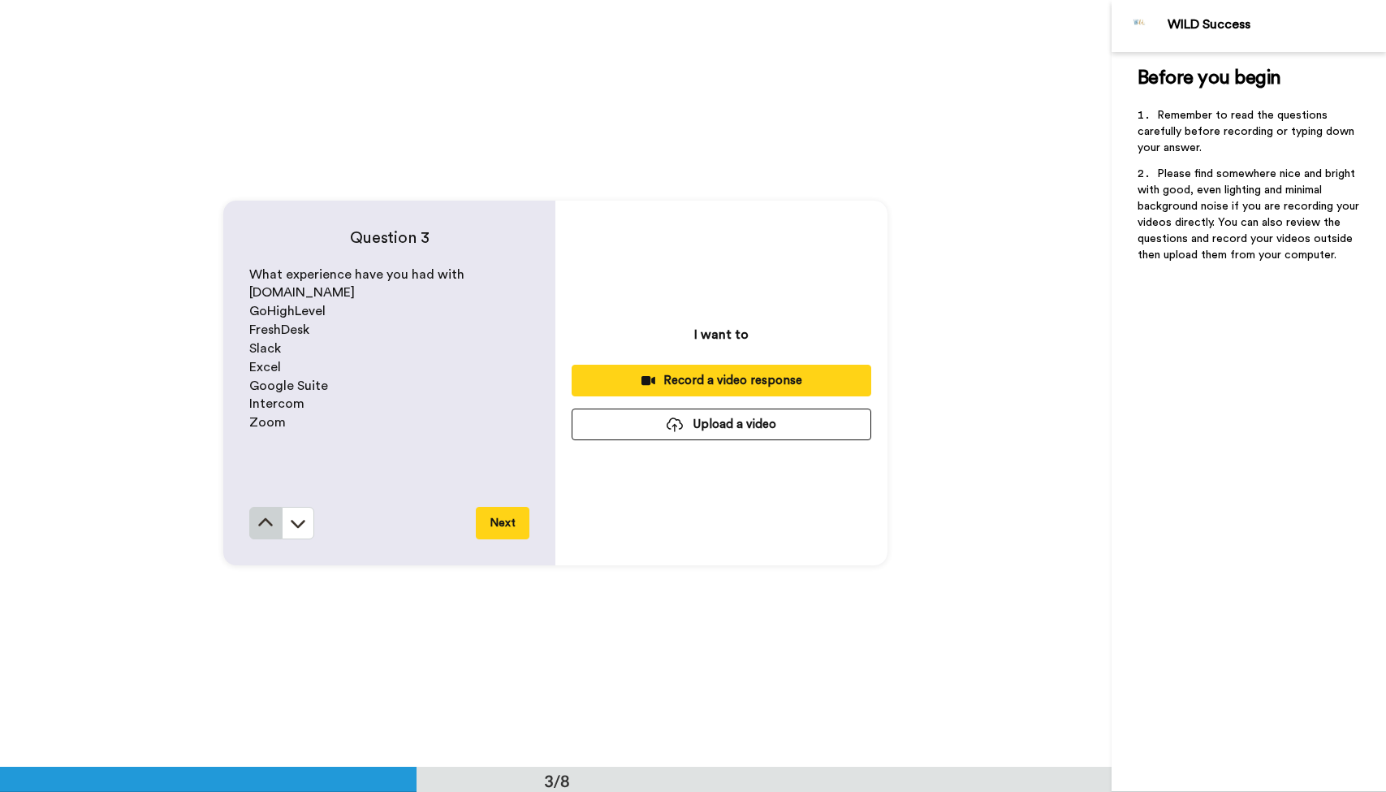
click at [279, 520] on button at bounding box center [265, 523] width 32 height 32
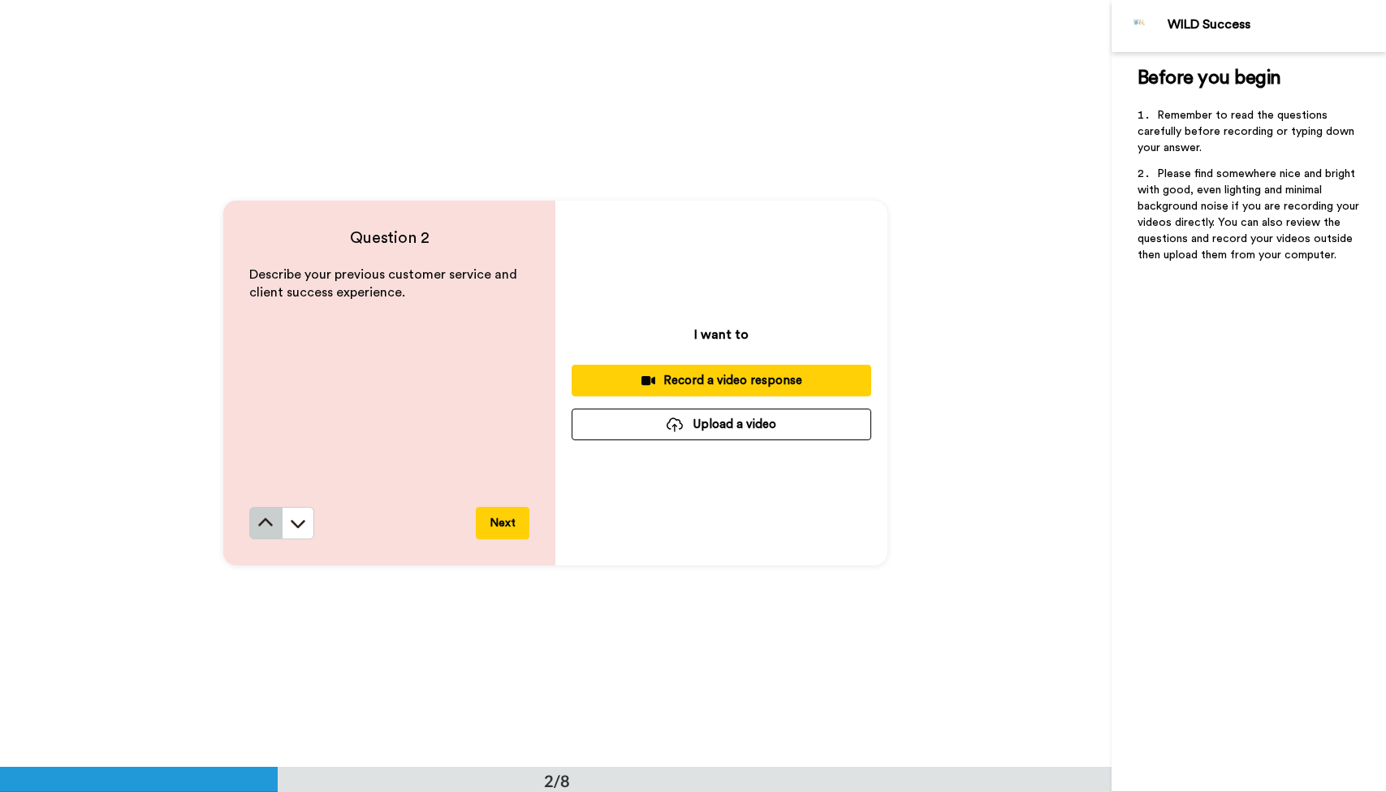
click at [279, 520] on button at bounding box center [265, 523] width 32 height 32
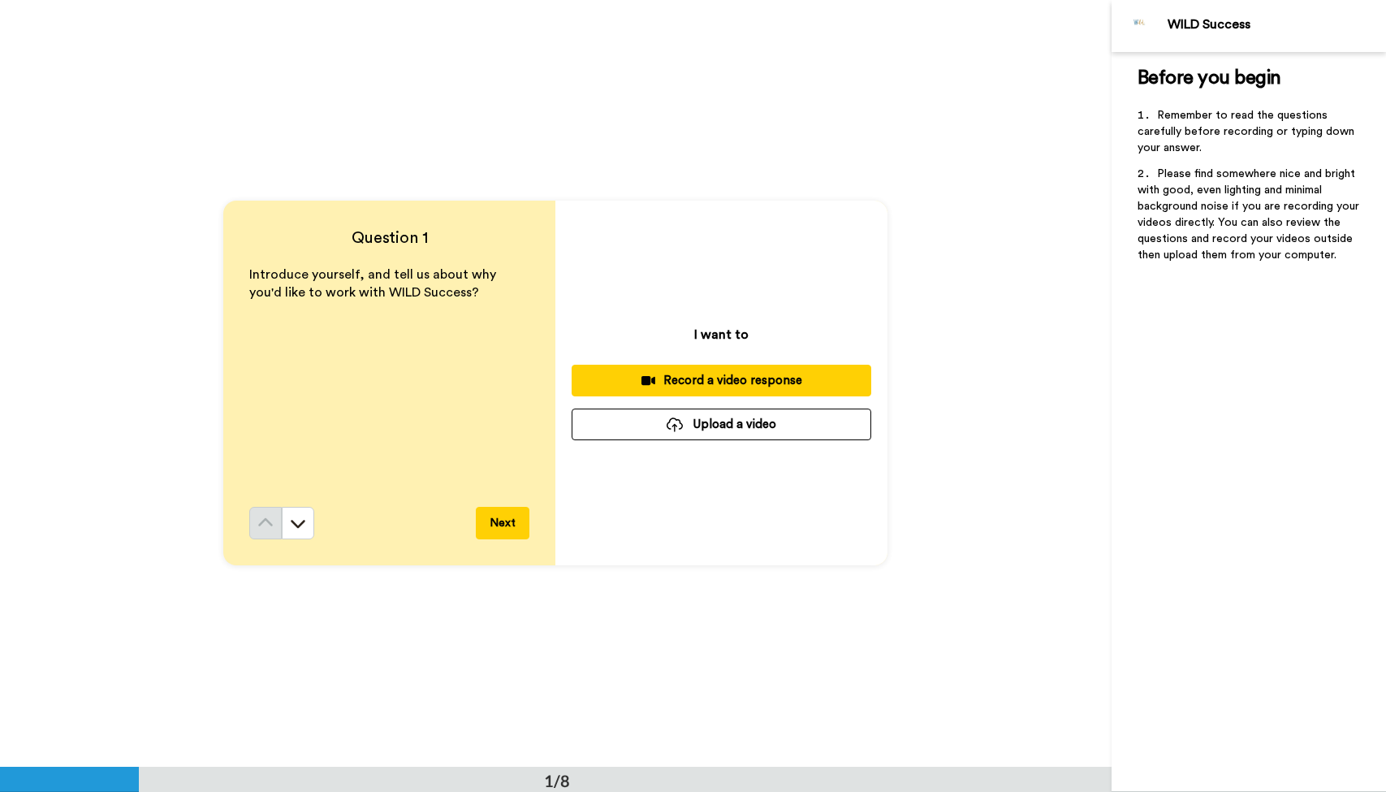
scroll to position [0, 0]
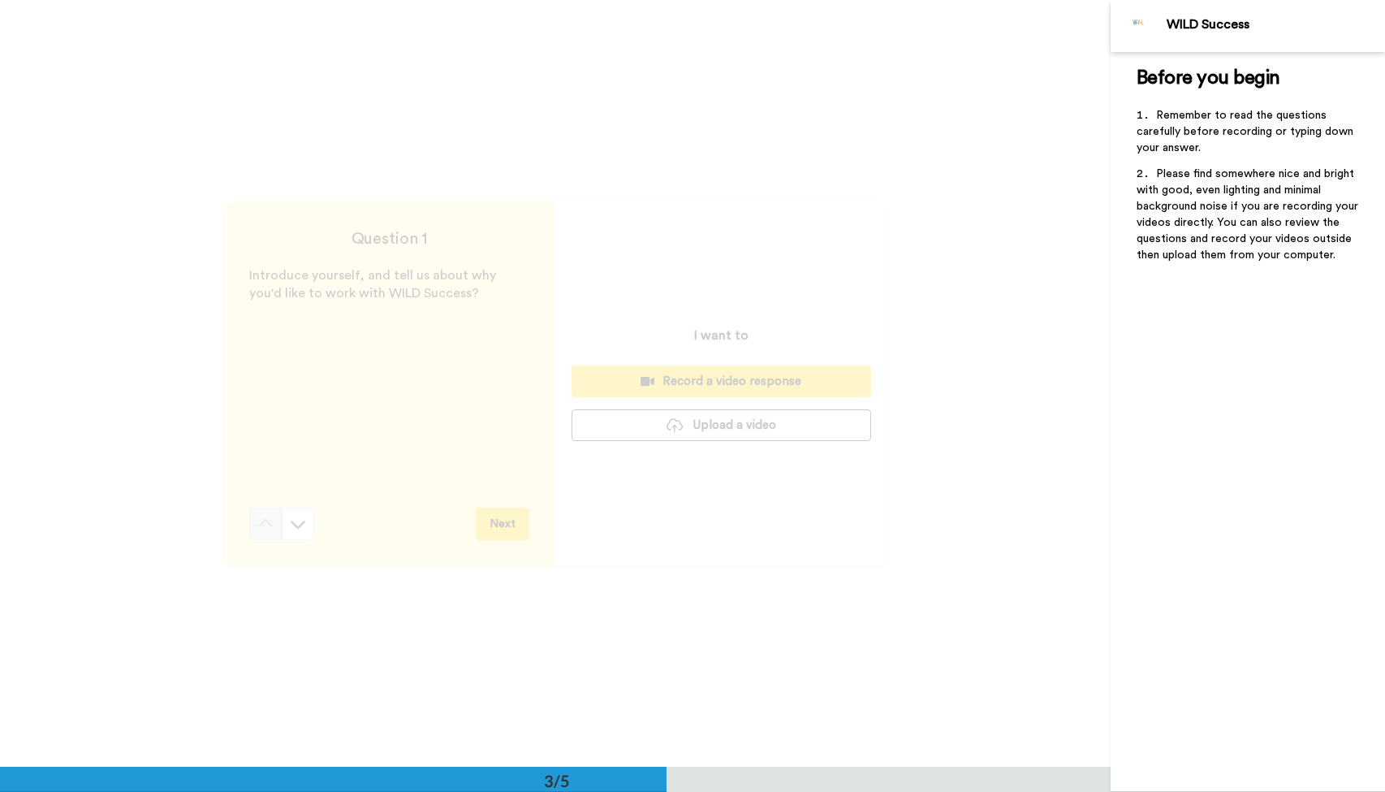
scroll to position [1544, 0]
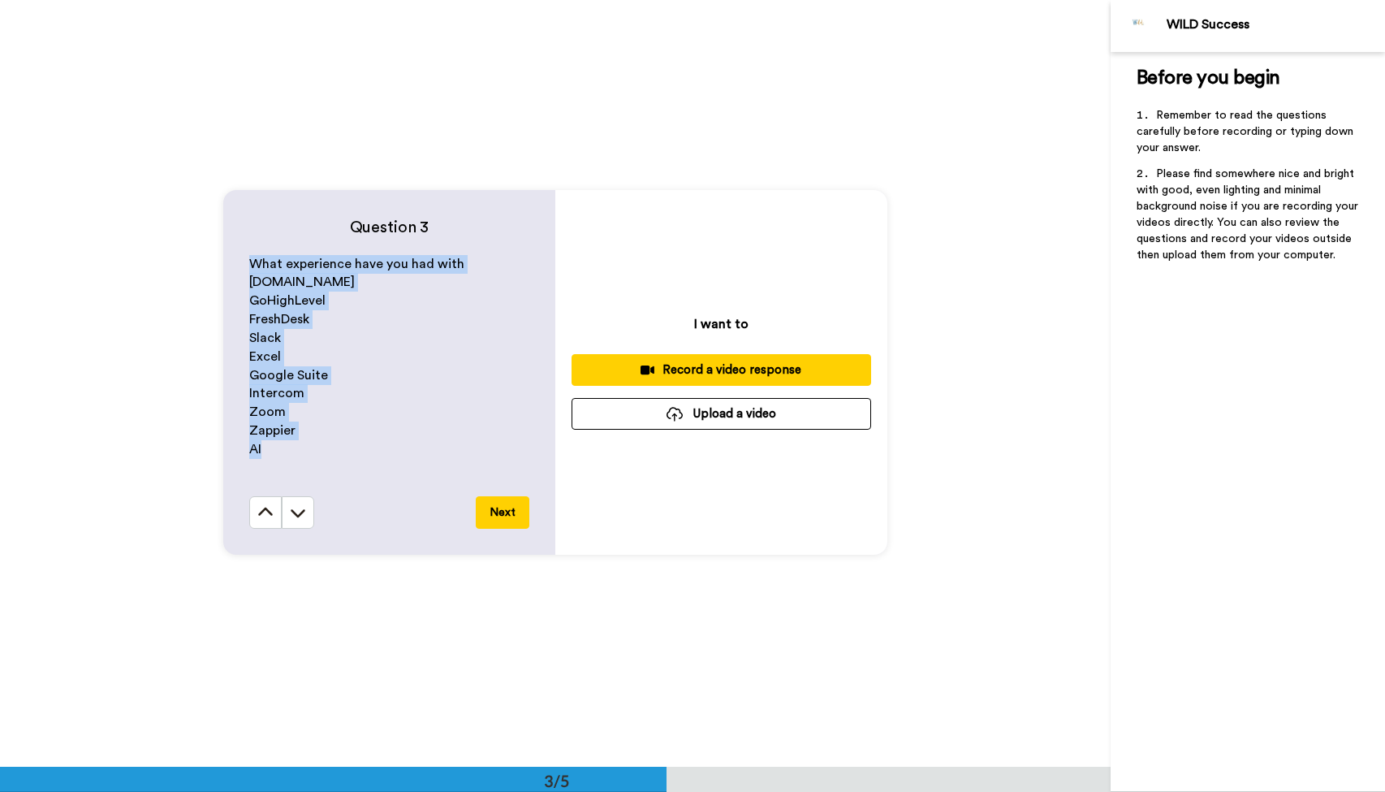
click at [457, 389] on p "Intercom" at bounding box center [389, 393] width 280 height 19
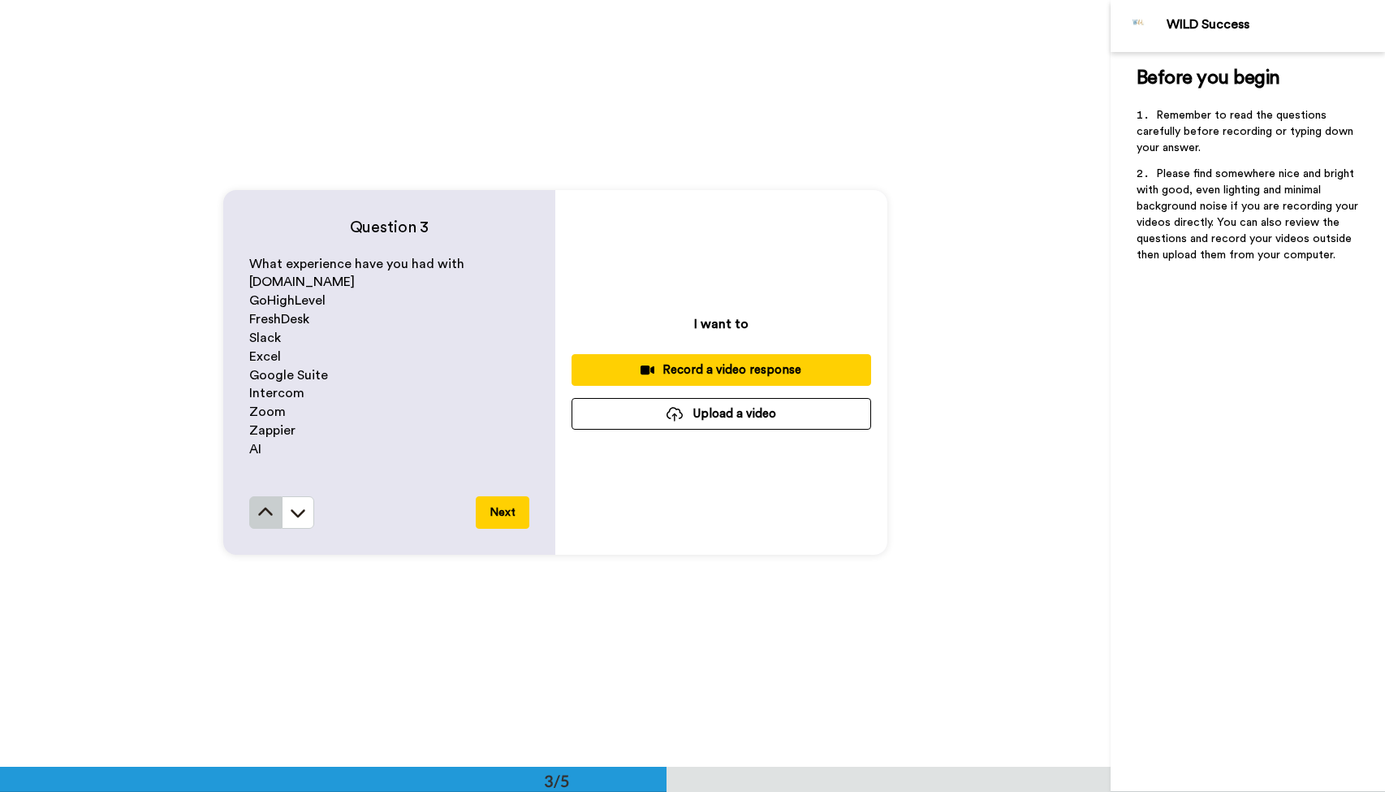
click at [259, 520] on icon at bounding box center [265, 512] width 16 height 16
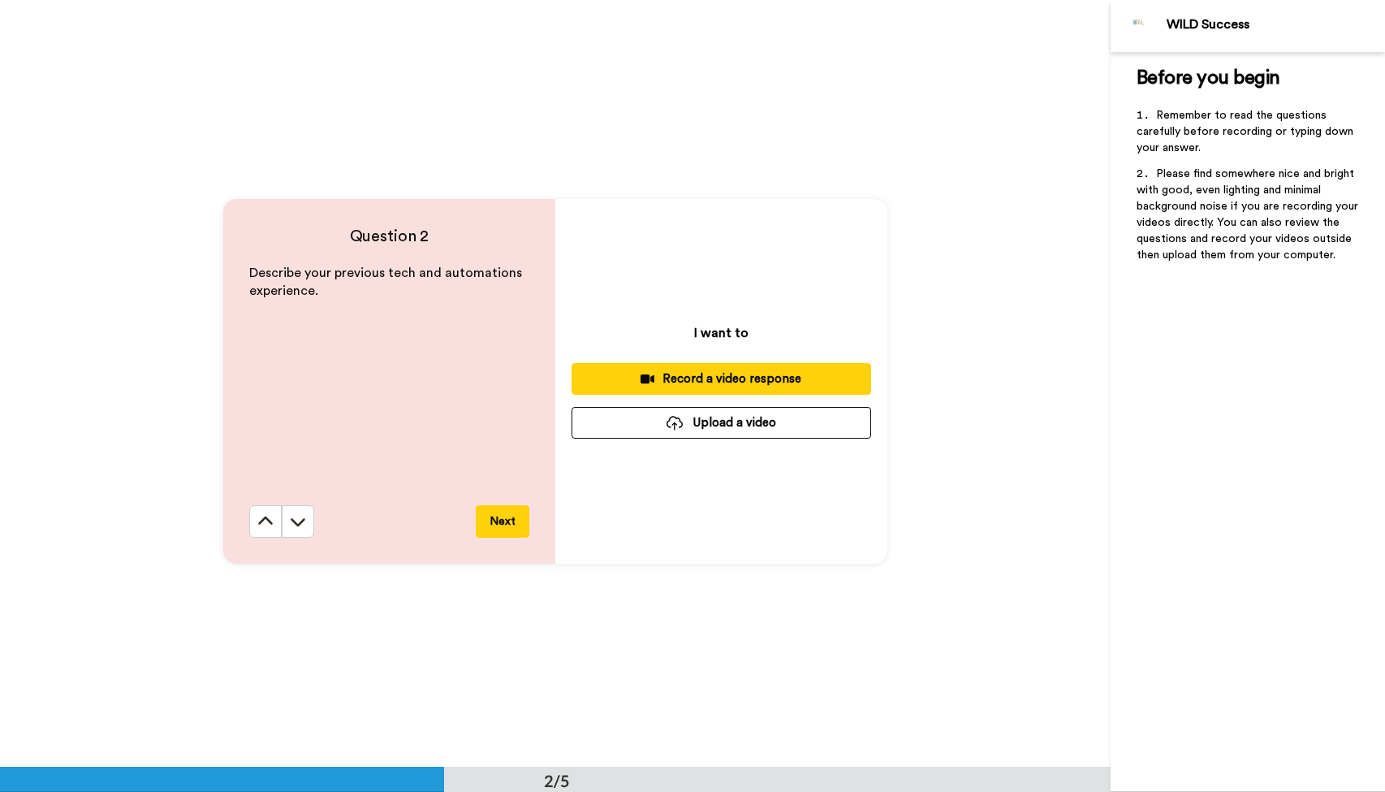
scroll to position [767, 0]
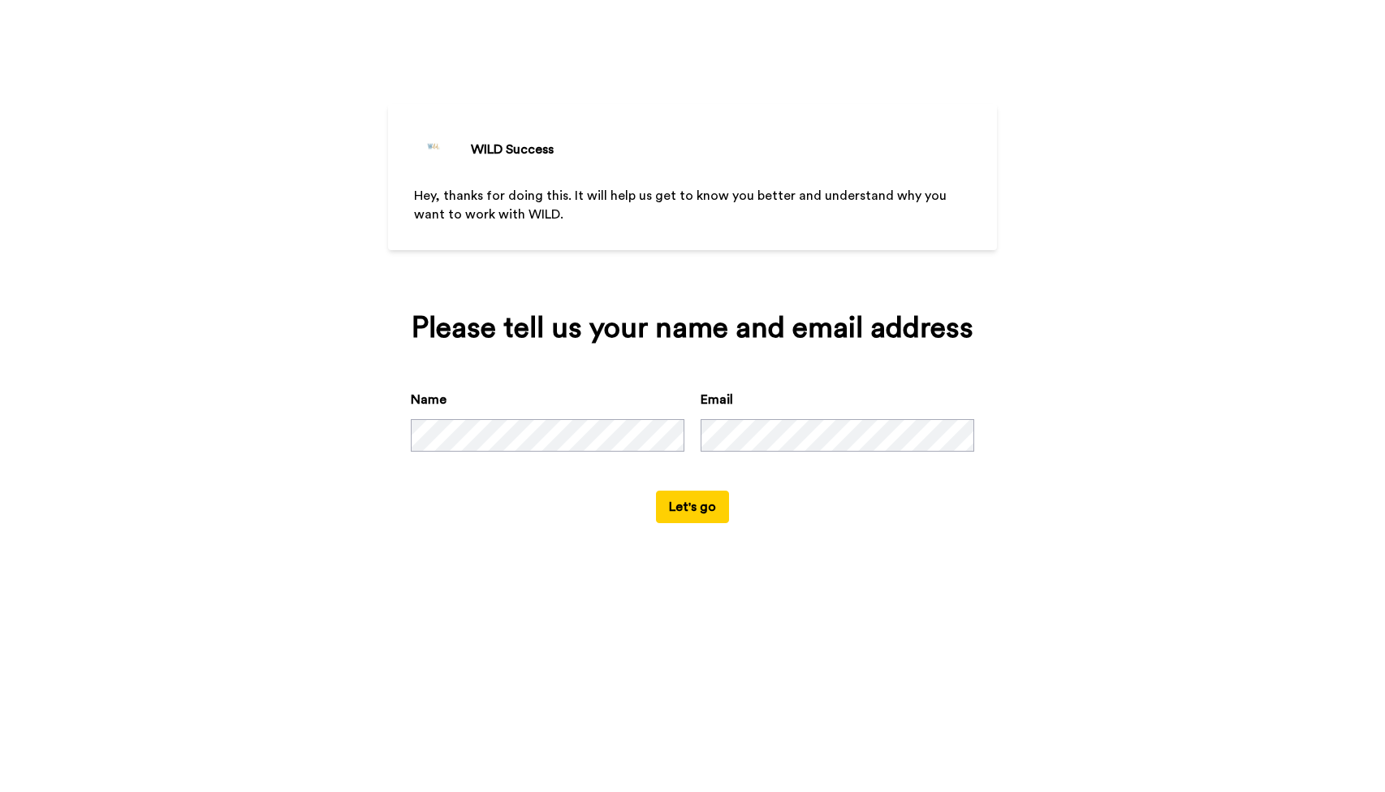
click at [692, 523] on button "Let's go" at bounding box center [692, 506] width 73 height 32
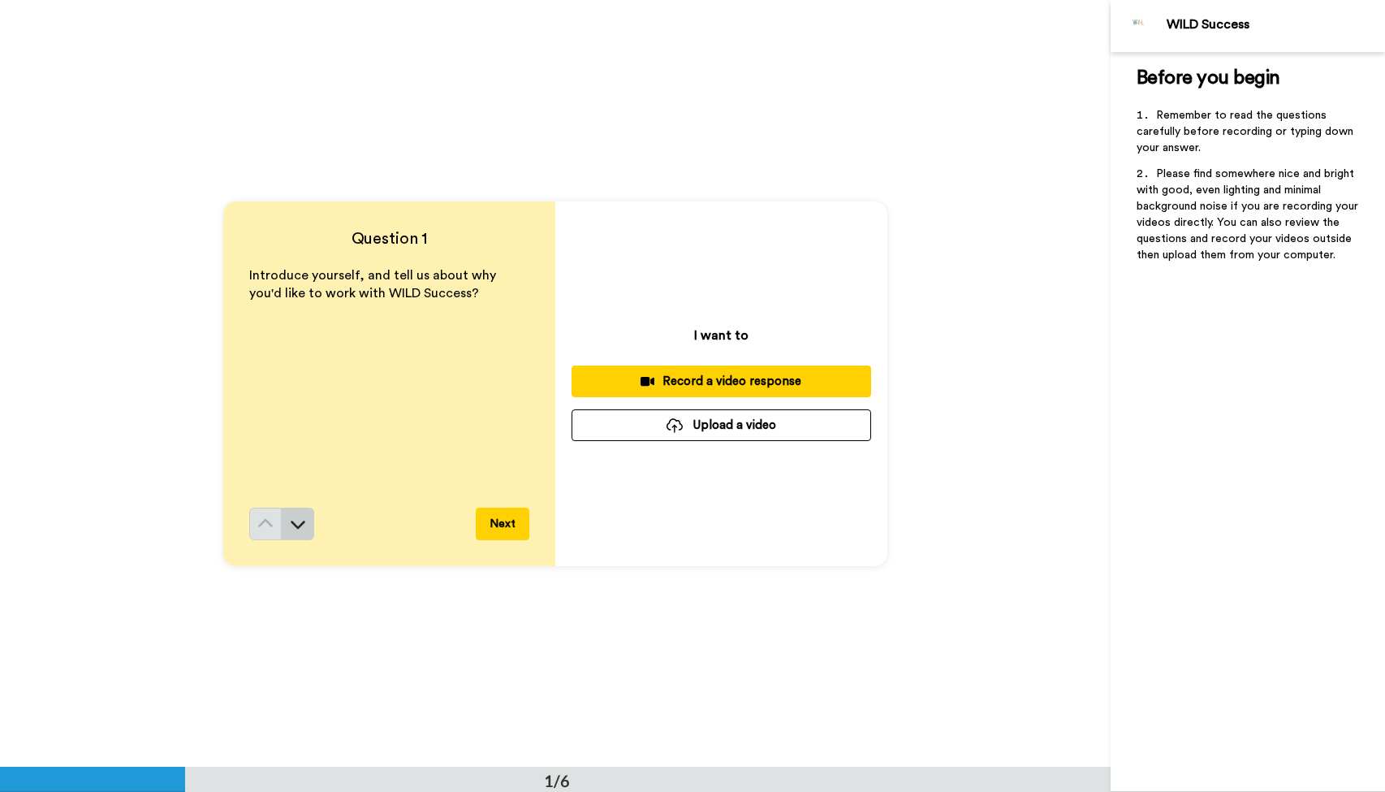
click at [298, 529] on icon at bounding box center [298, 524] width 15 height 8
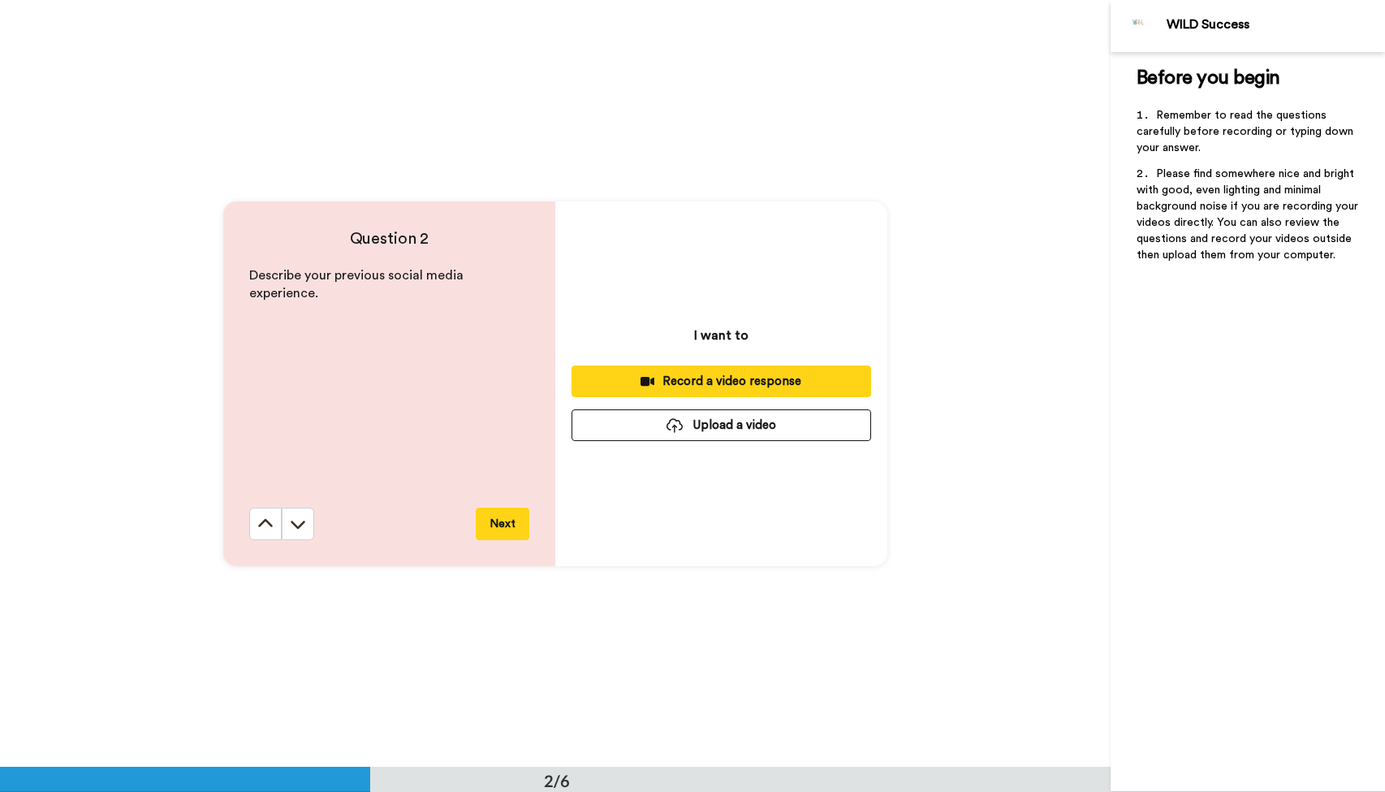
scroll to position [767, 0]
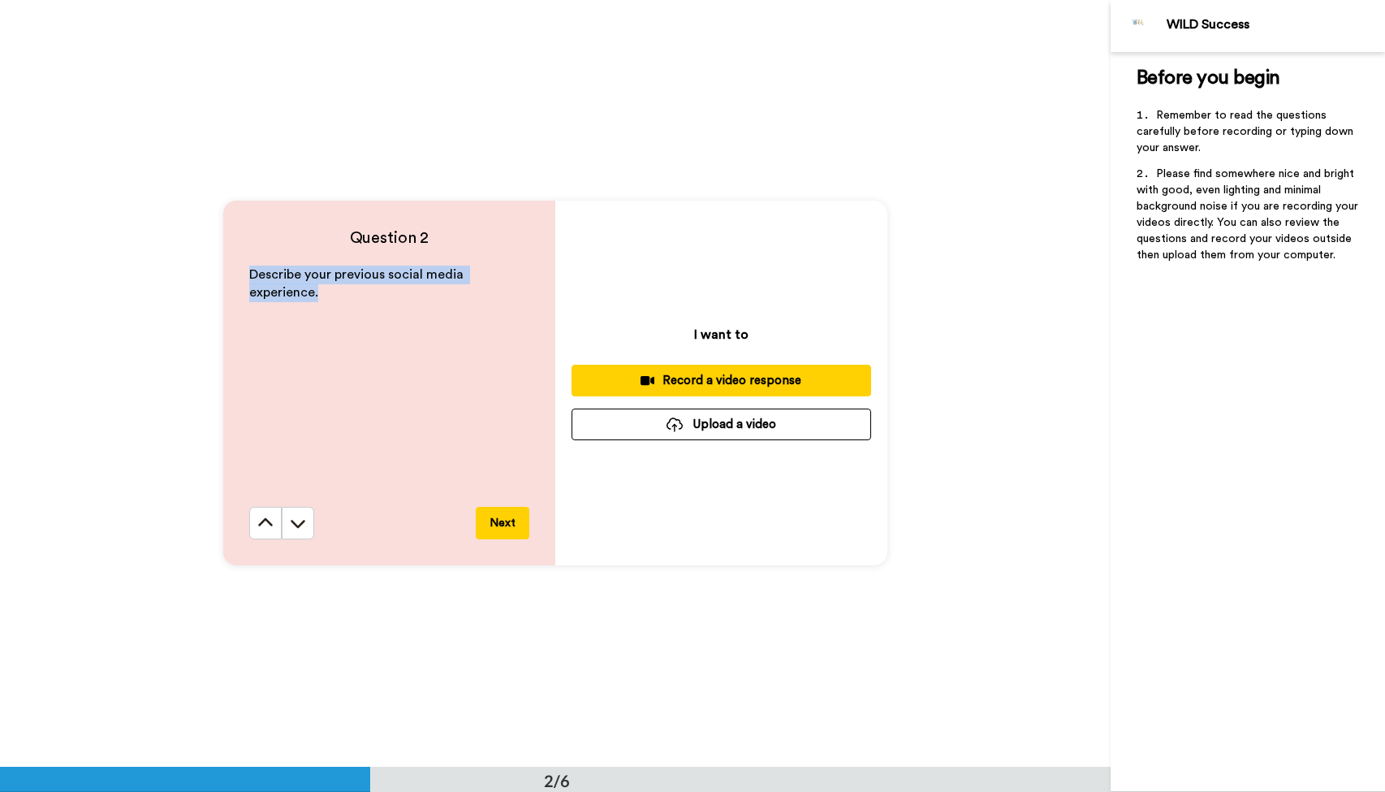
drag, startPoint x: 363, startPoint y: 287, endPoint x: 236, endPoint y: 274, distance: 127.3
click at [236, 274] on div "Question 2 Describe your previous social media experience. Next" at bounding box center [389, 383] width 332 height 365
copy span "Describe your previous social media experience."
click at [297, 509] on button at bounding box center [298, 523] width 32 height 32
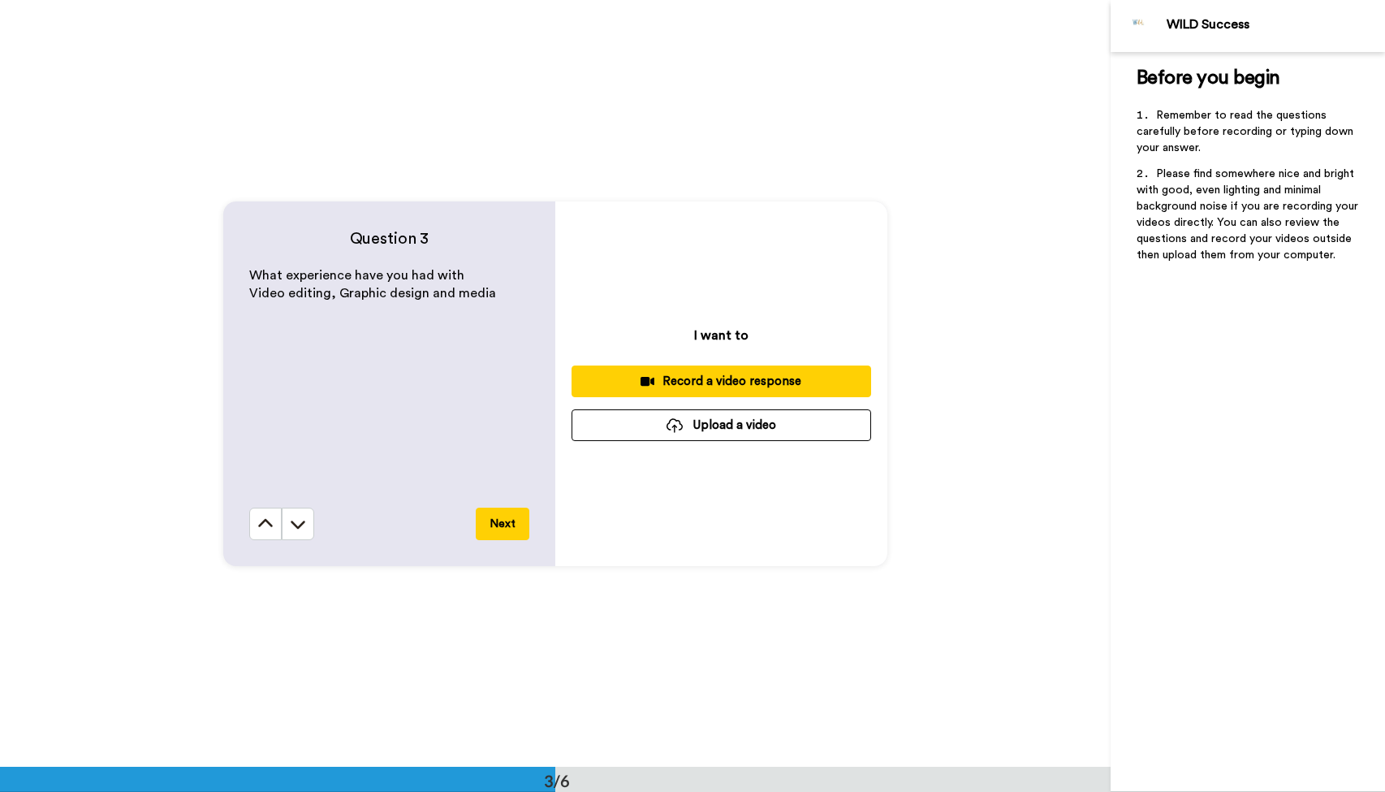
scroll to position [1534, 0]
drag, startPoint x: 494, startPoint y: 295, endPoint x: 246, endPoint y: 274, distance: 249.3
click at [246, 274] on div "Question 3 What experience have you had with Video editing, Graphic design and …" at bounding box center [389, 383] width 332 height 365
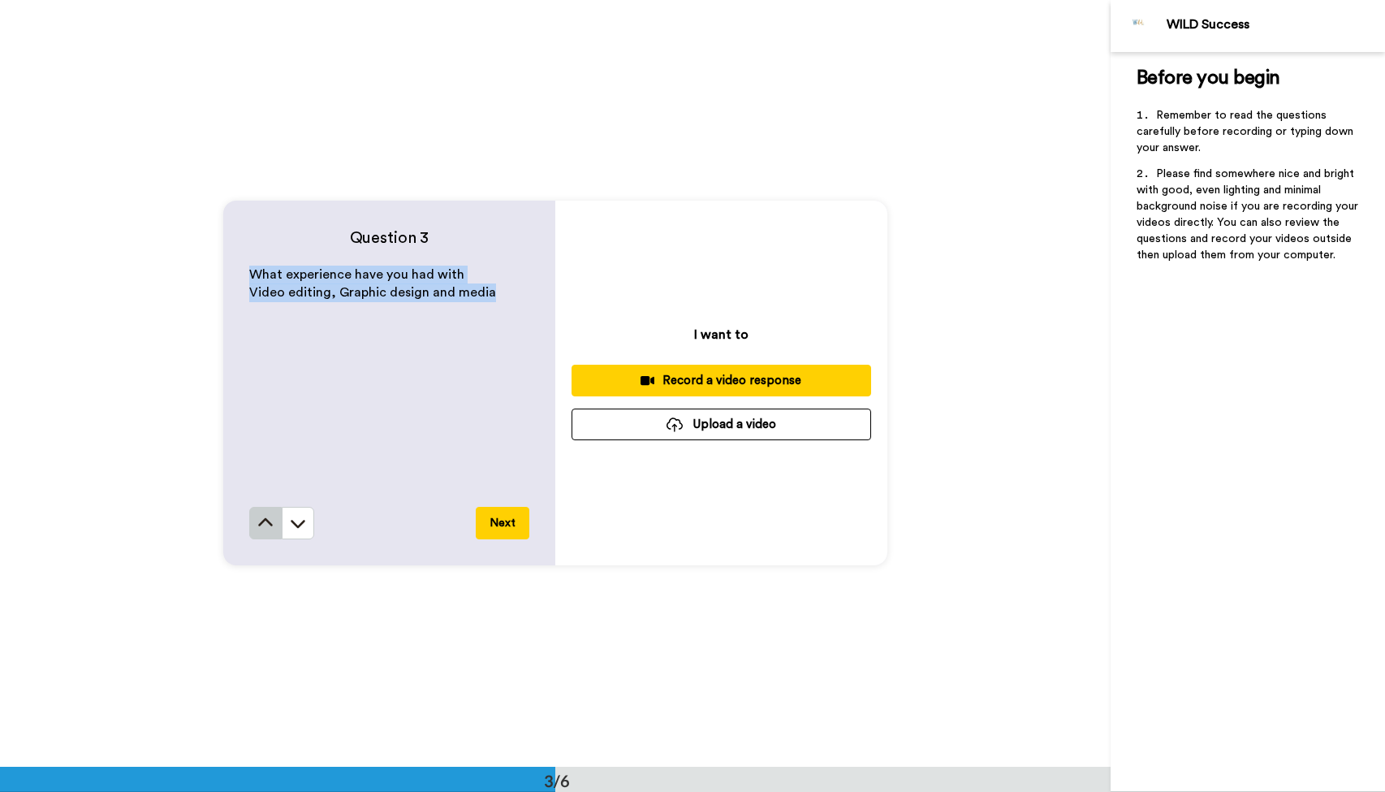
click at [269, 530] on icon at bounding box center [265, 523] width 16 height 16
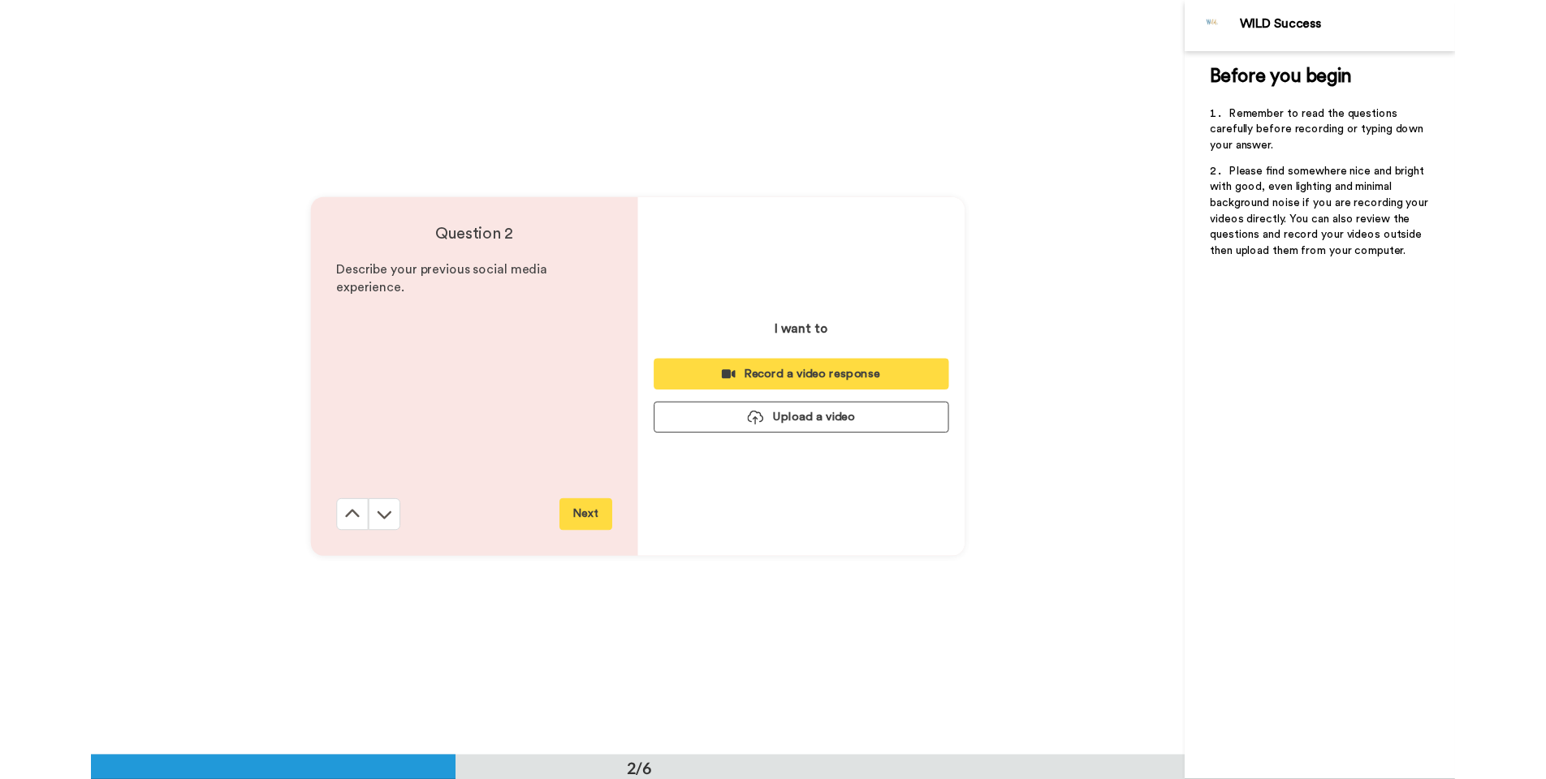
scroll to position [767, 0]
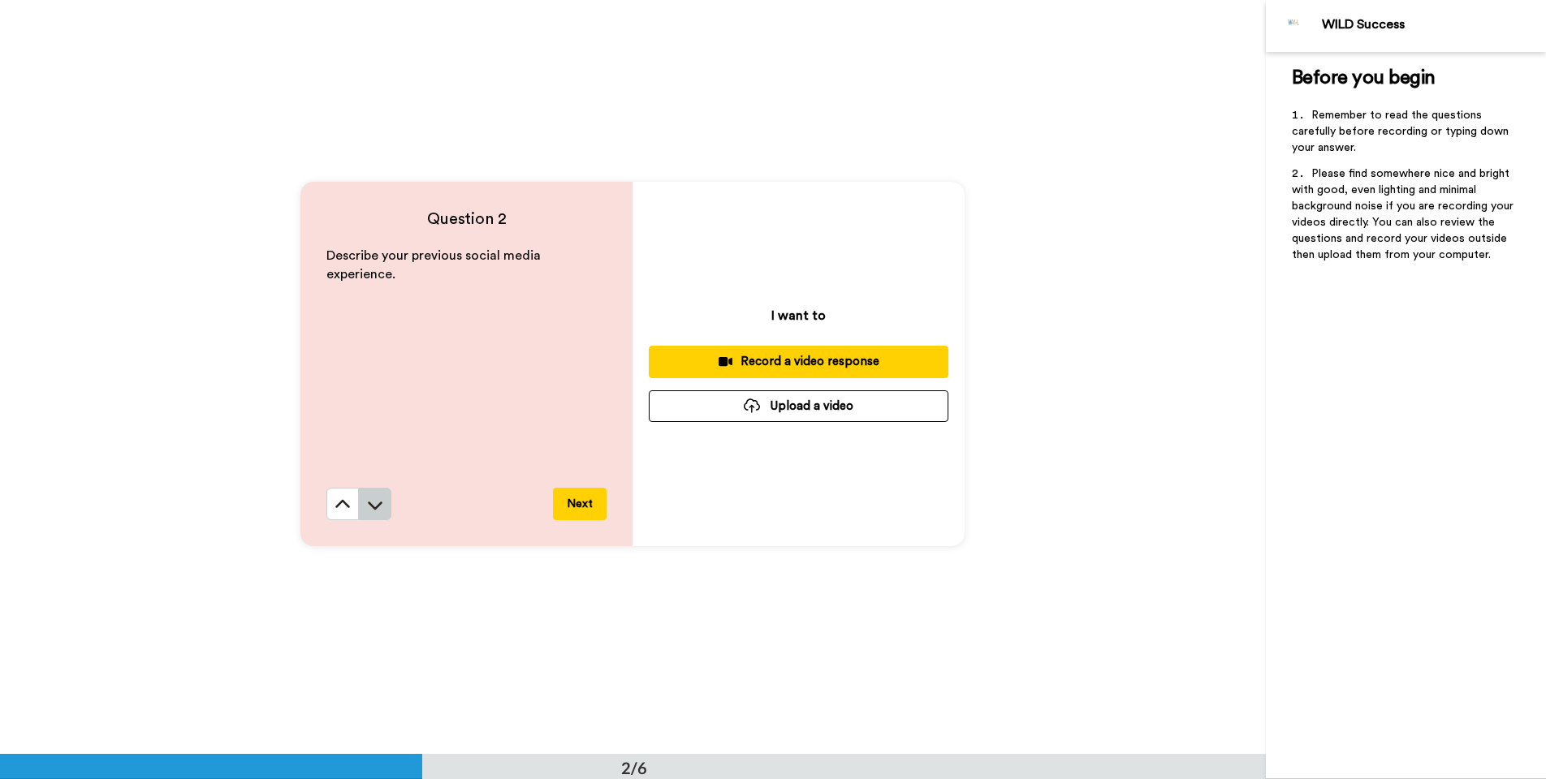
click at [384, 502] on button at bounding box center [375, 504] width 32 height 32
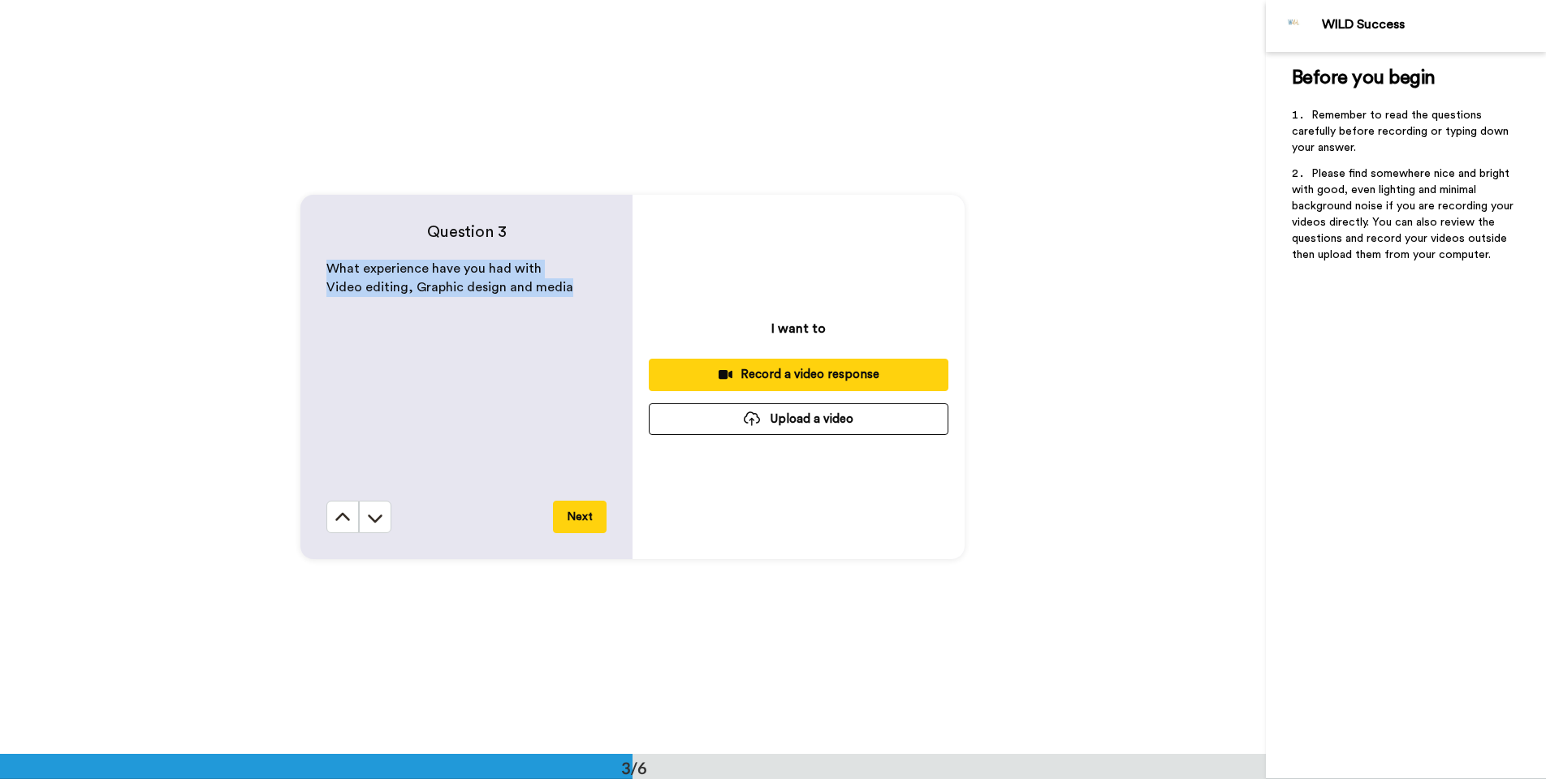
scroll to position [1509, 0]
click at [393, 522] on div "Next" at bounding box center [466, 516] width 280 height 32
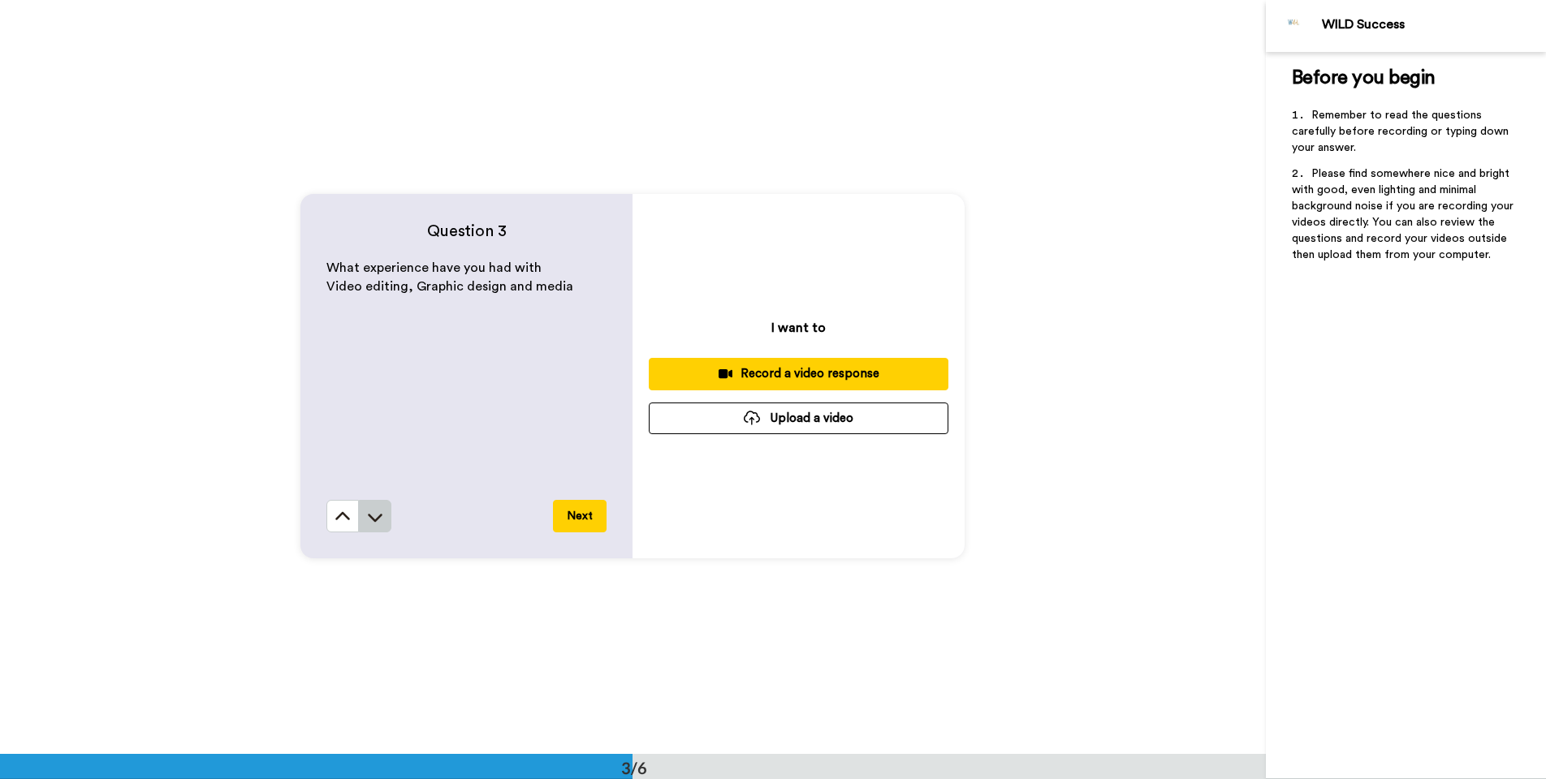
click at [378, 524] on icon at bounding box center [375, 517] width 16 height 16
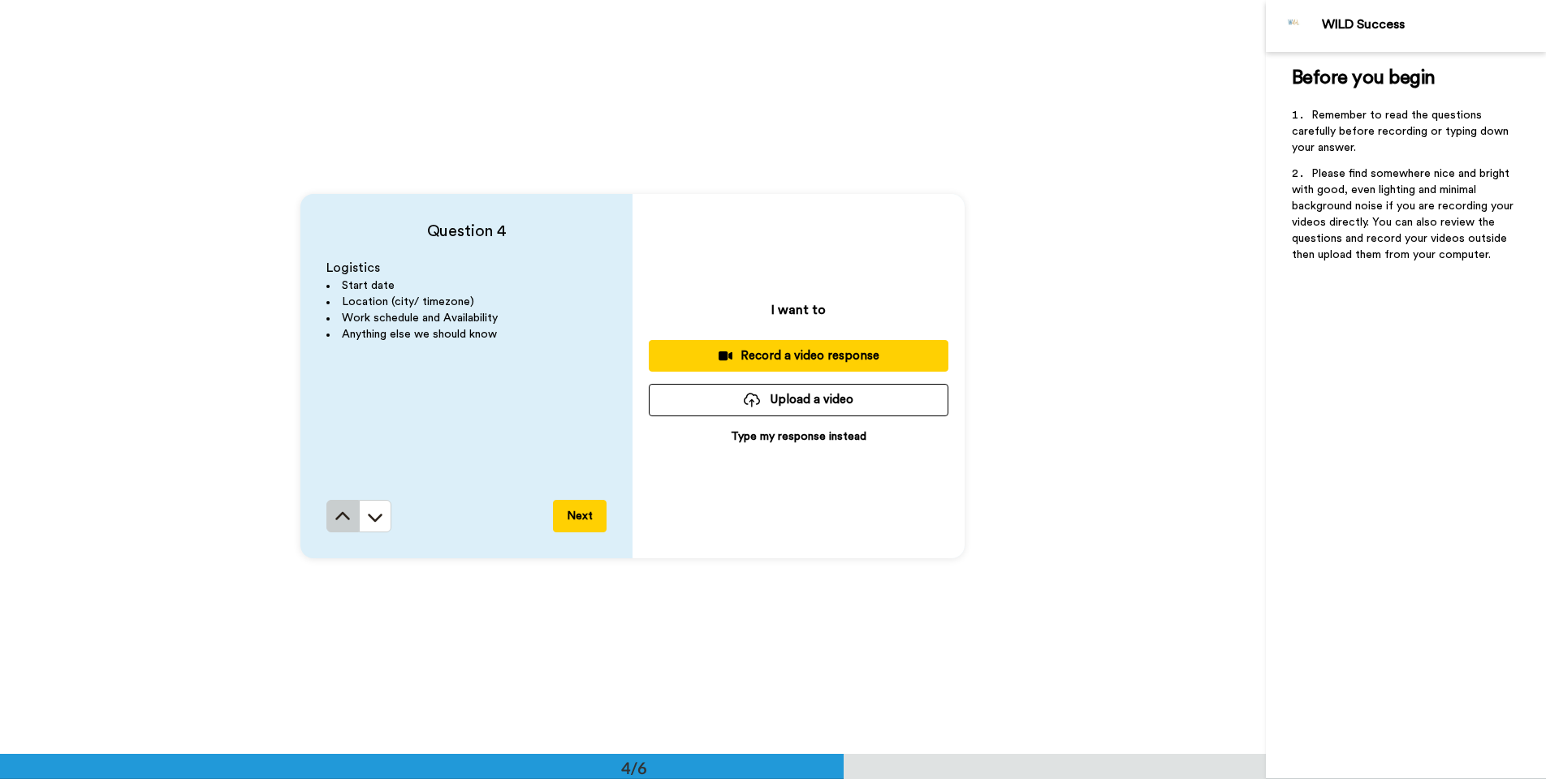
click at [349, 521] on icon at bounding box center [342, 517] width 16 height 16
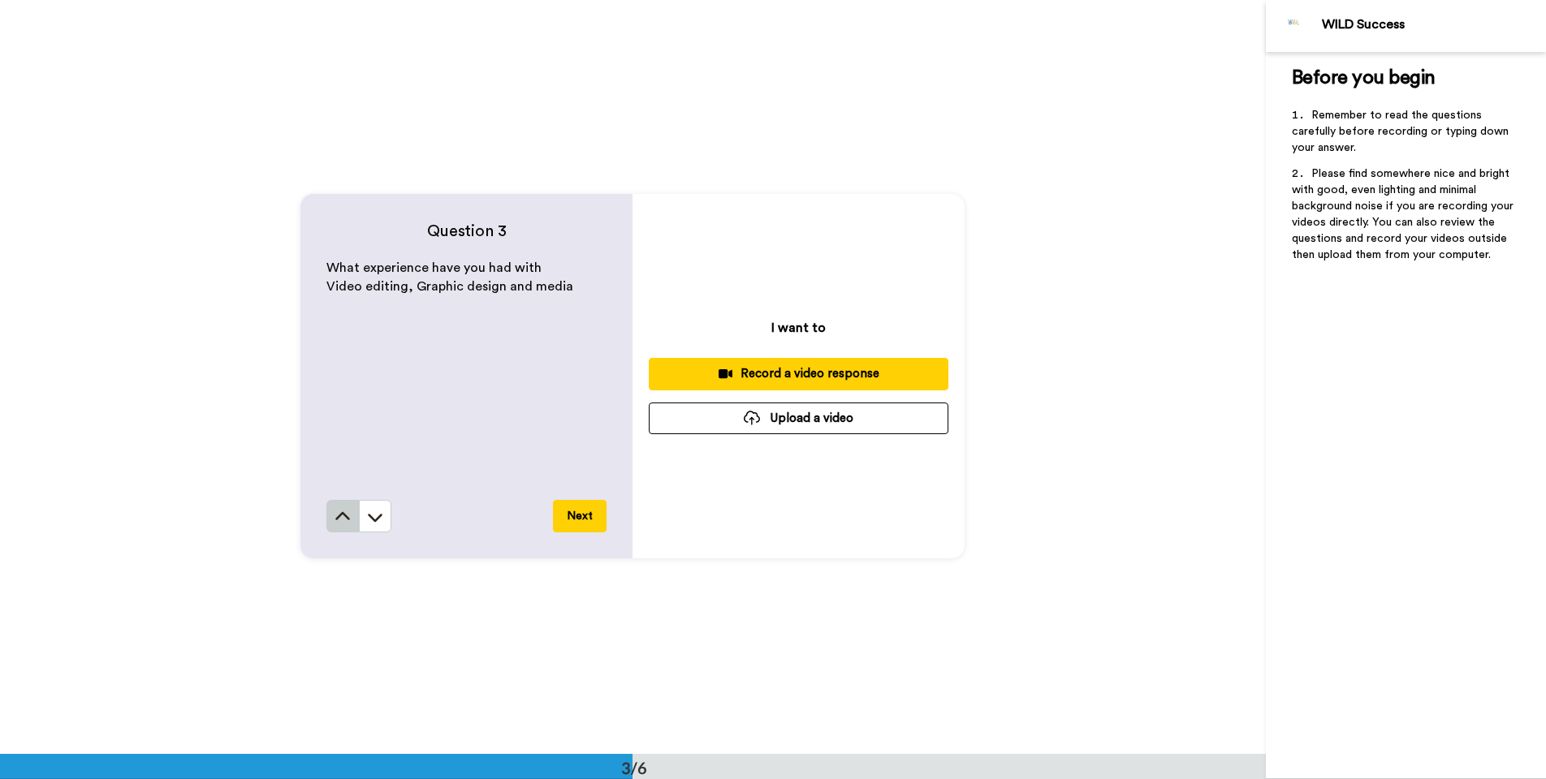
click at [351, 531] on button at bounding box center [342, 516] width 32 height 32
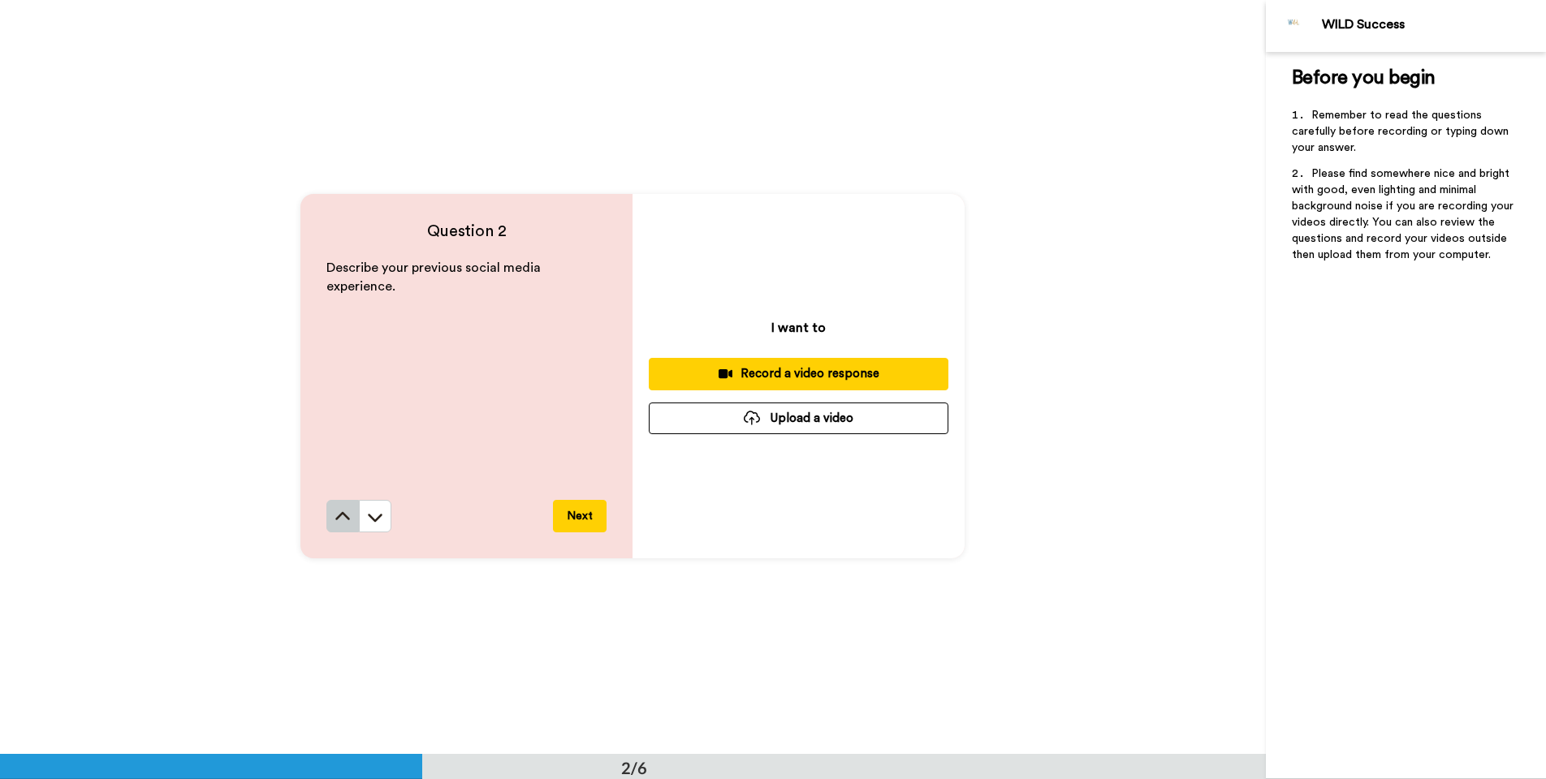
click at [353, 532] on button at bounding box center [342, 516] width 32 height 32
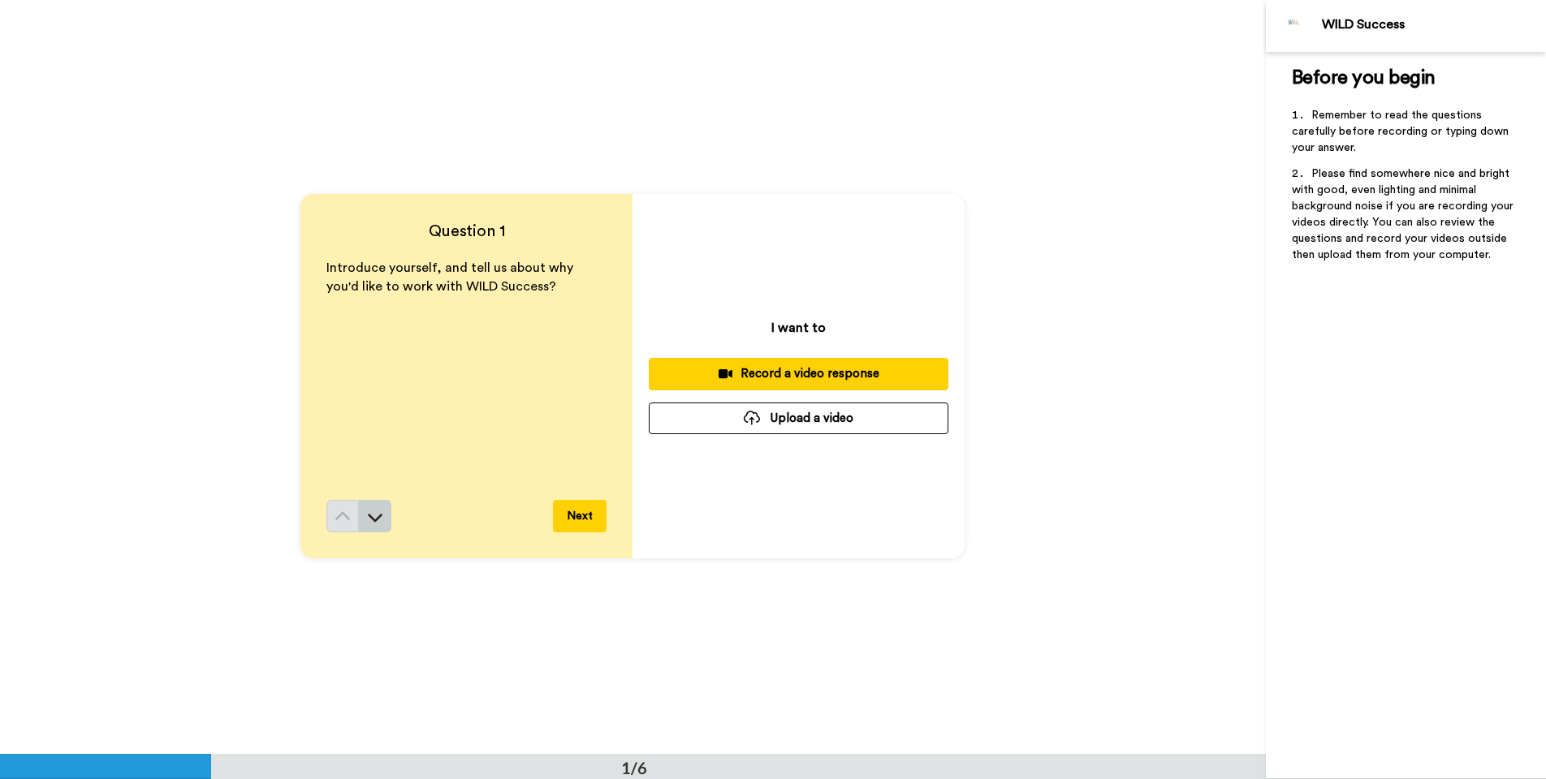
scroll to position [0, 0]
click at [389, 529] on button at bounding box center [375, 517] width 32 height 32
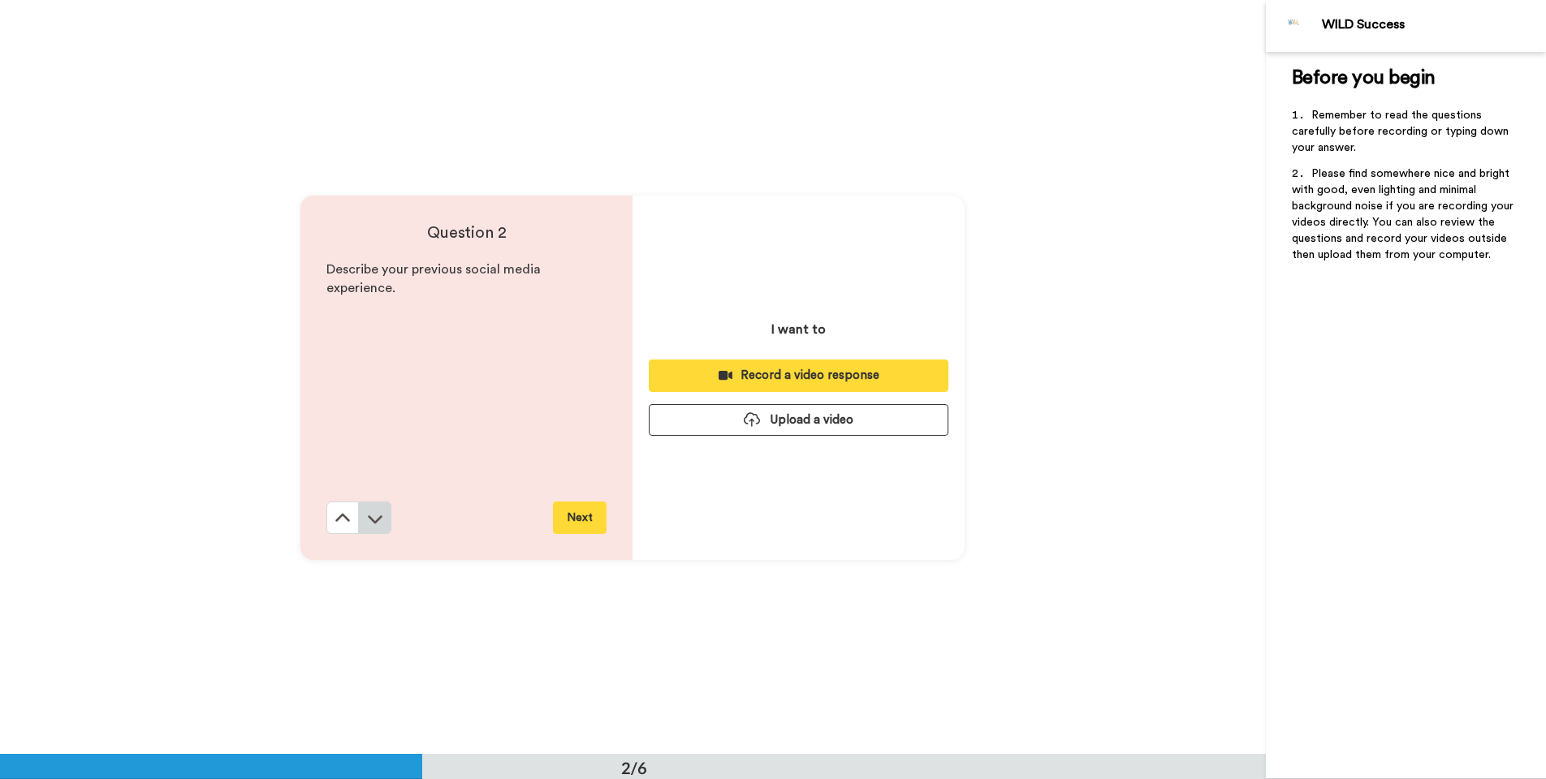
click at [389, 519] on button at bounding box center [375, 518] width 32 height 32
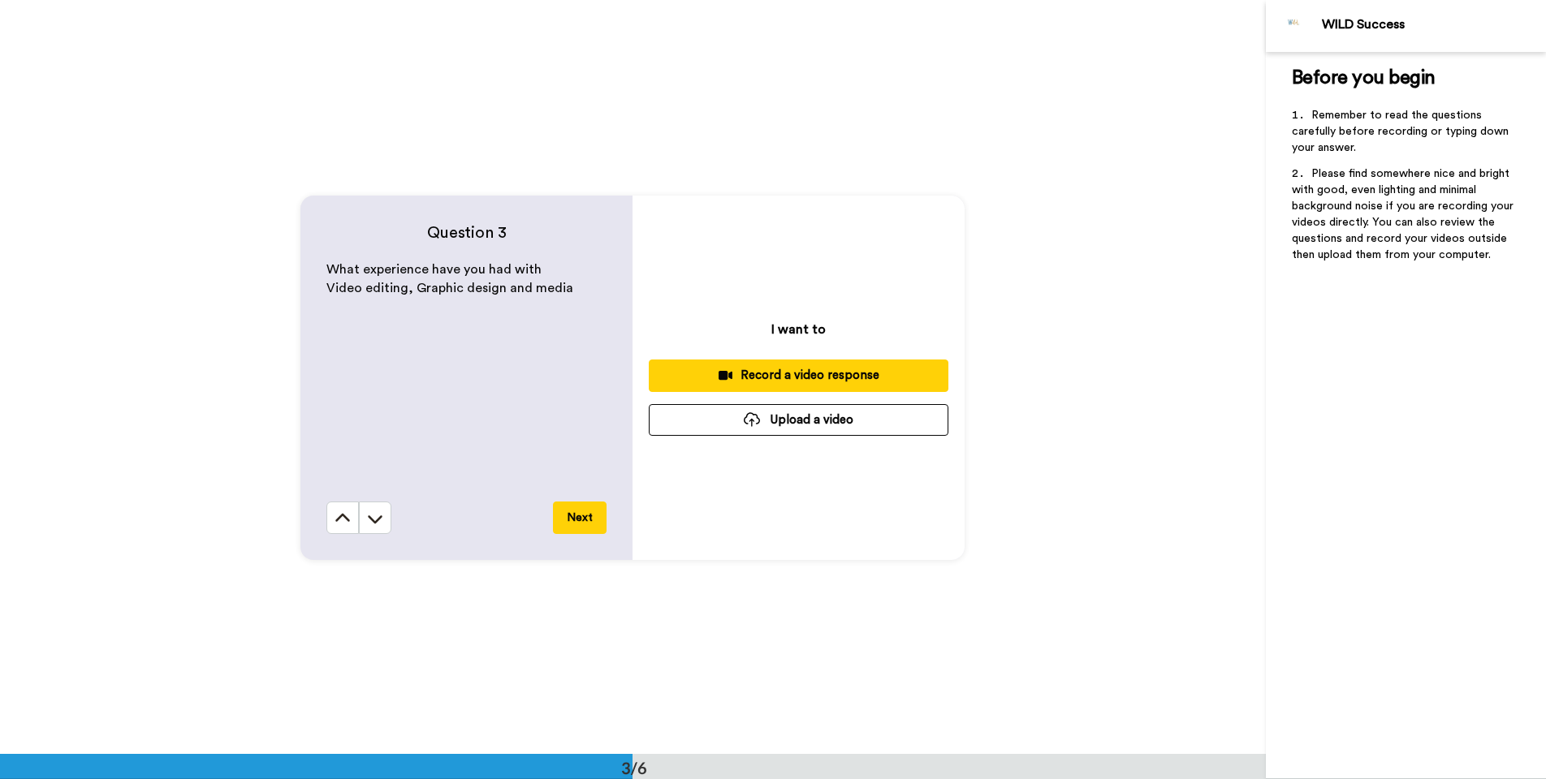
scroll to position [1509, 0]
click at [382, 520] on icon at bounding box center [375, 517] width 16 height 16
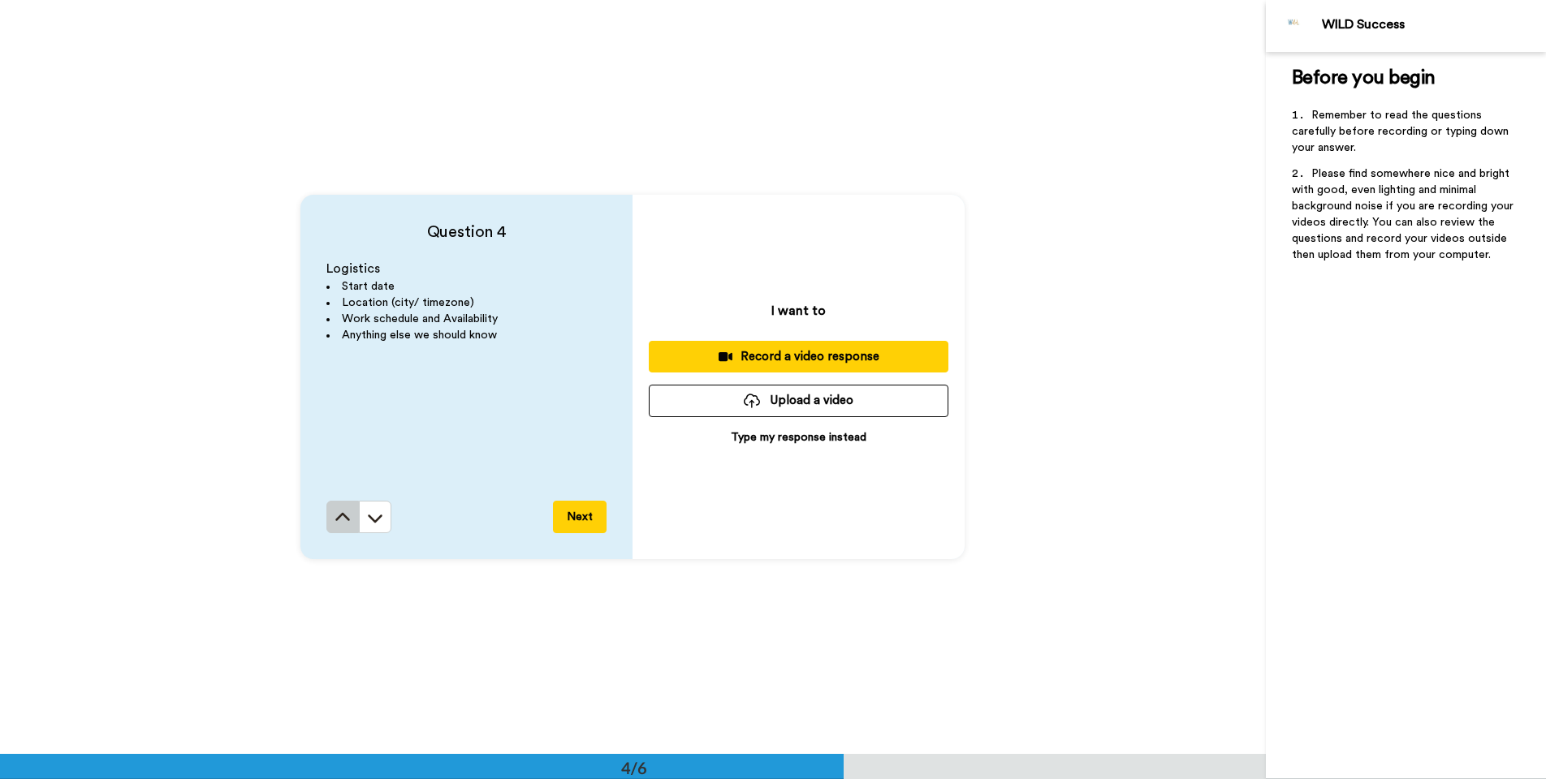
scroll to position [2263, 0]
click at [353, 521] on button at bounding box center [342, 516] width 32 height 32
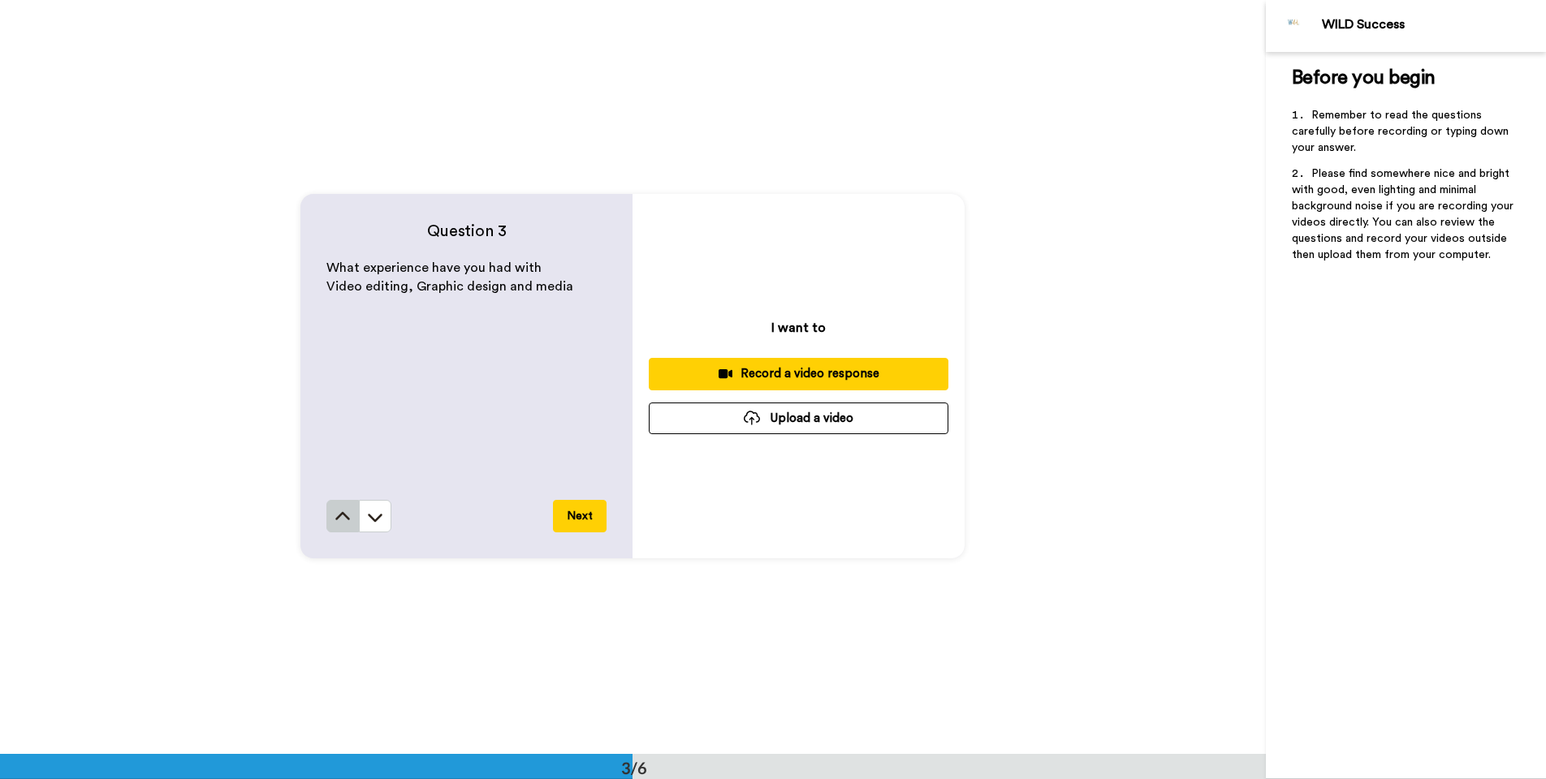
click at [353, 521] on button at bounding box center [342, 516] width 32 height 32
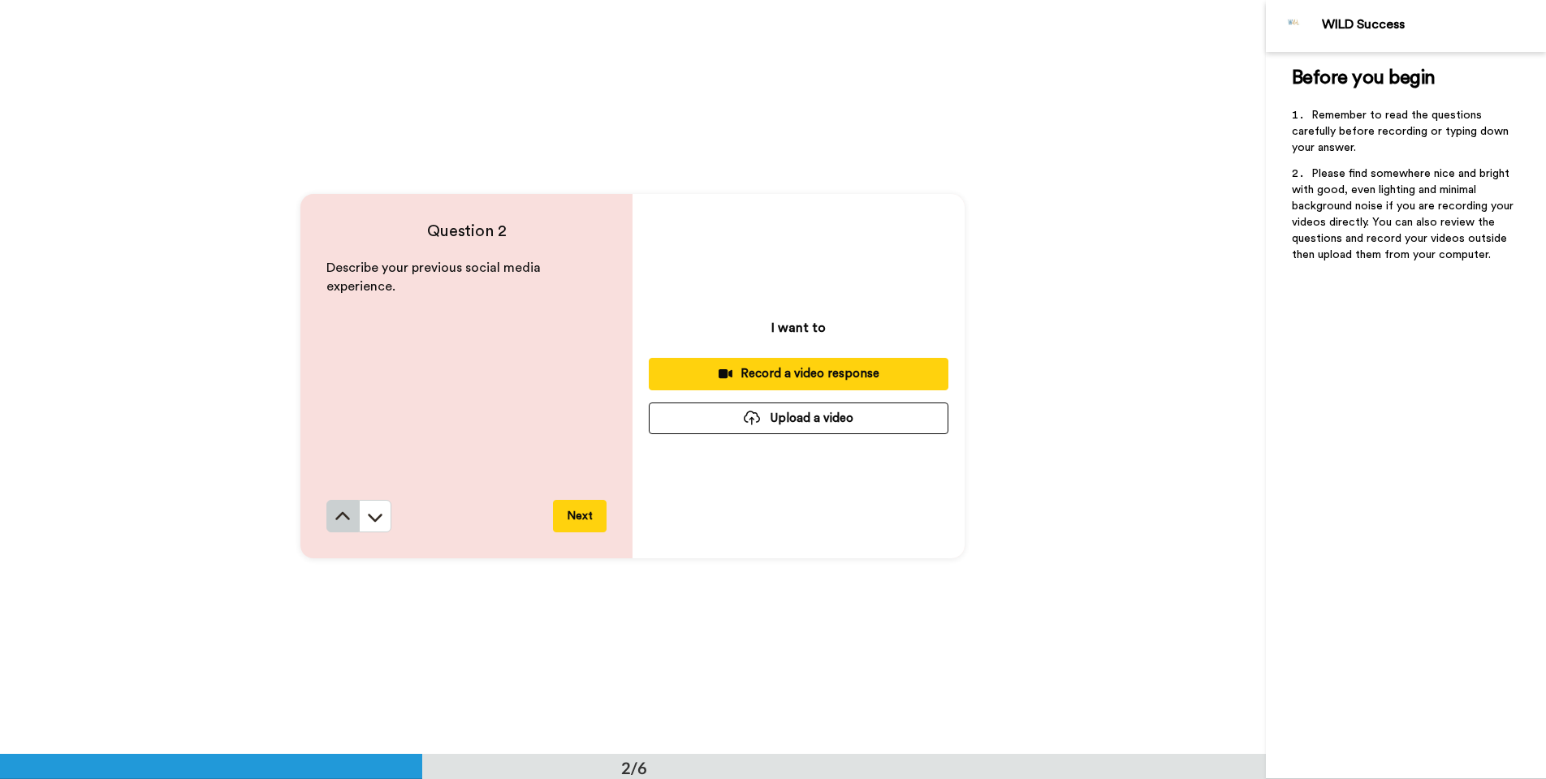
click at [353, 521] on button at bounding box center [342, 516] width 32 height 32
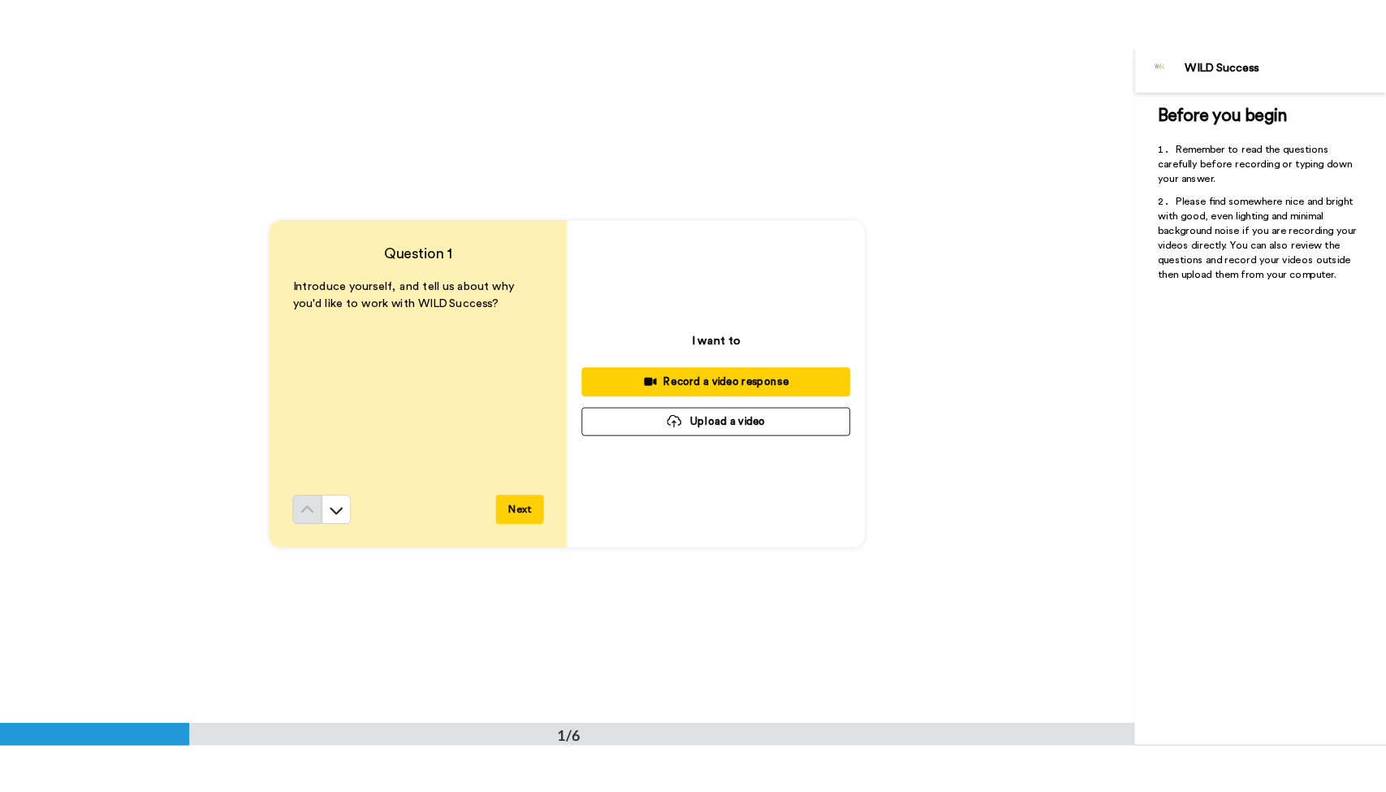
scroll to position [0, 0]
